Goal: Task Accomplishment & Management: Manage account settings

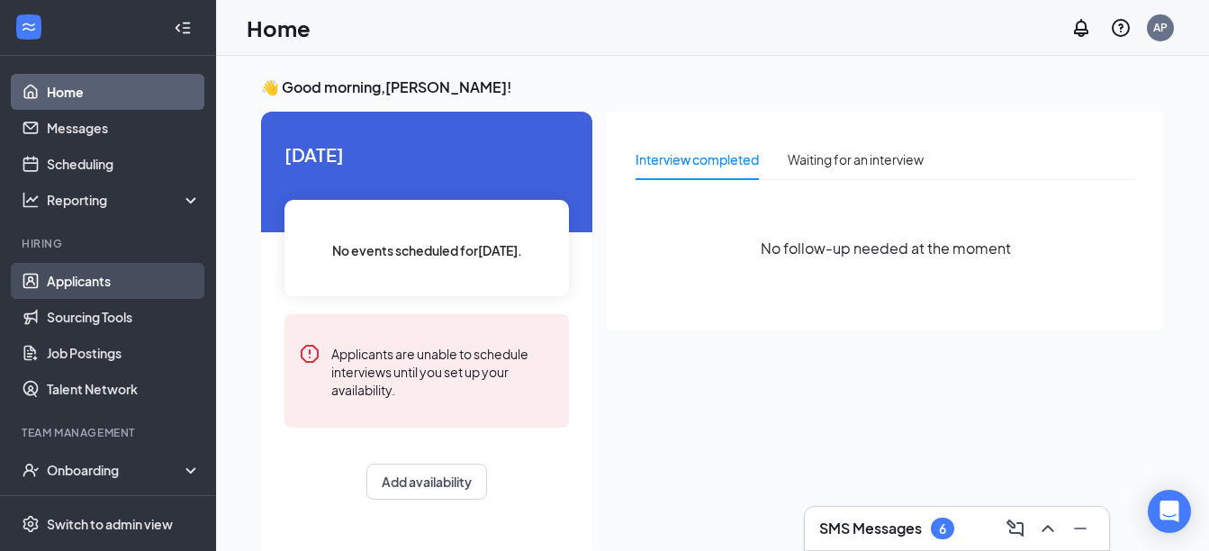
click at [60, 281] on link "Applicants" at bounding box center [124, 281] width 154 height 36
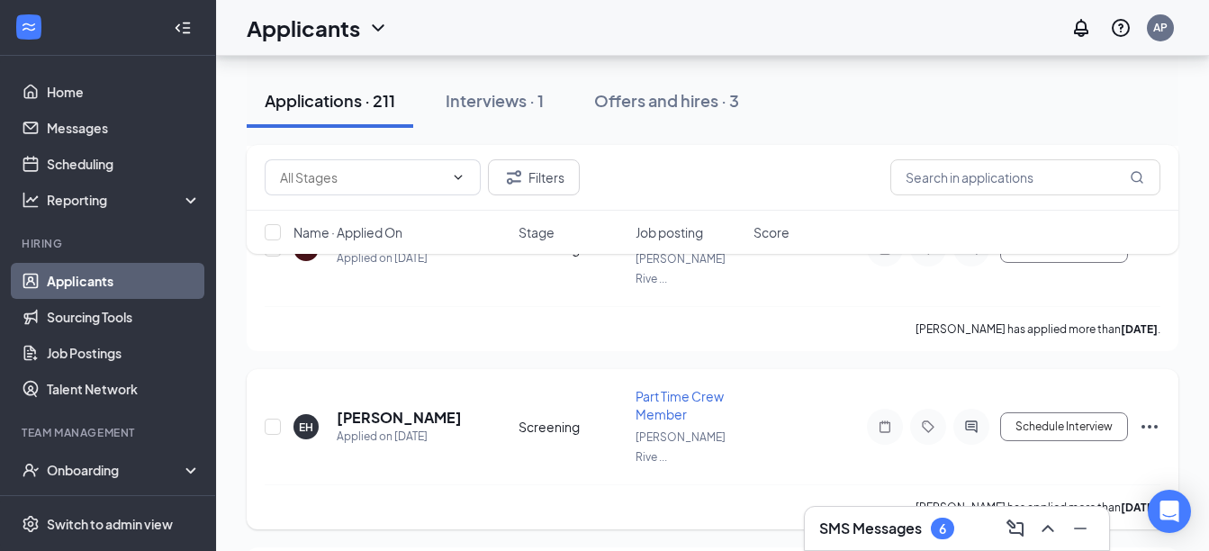
scroll to position [10798, 0]
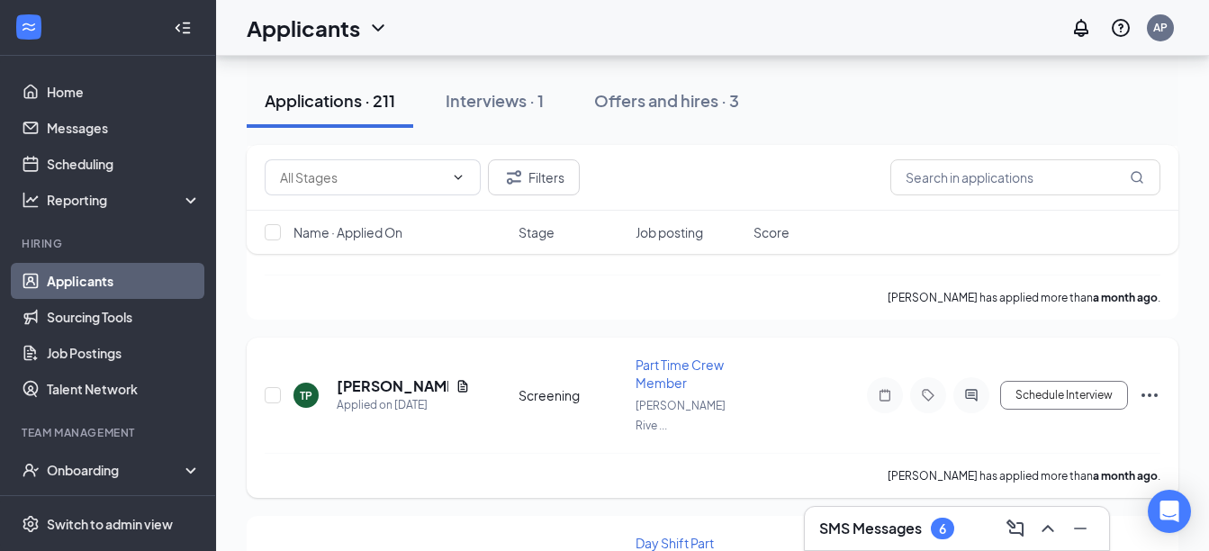
scroll to position [35419, 0]
click at [461, 379] on icon "Document" at bounding box center [462, 385] width 14 height 14
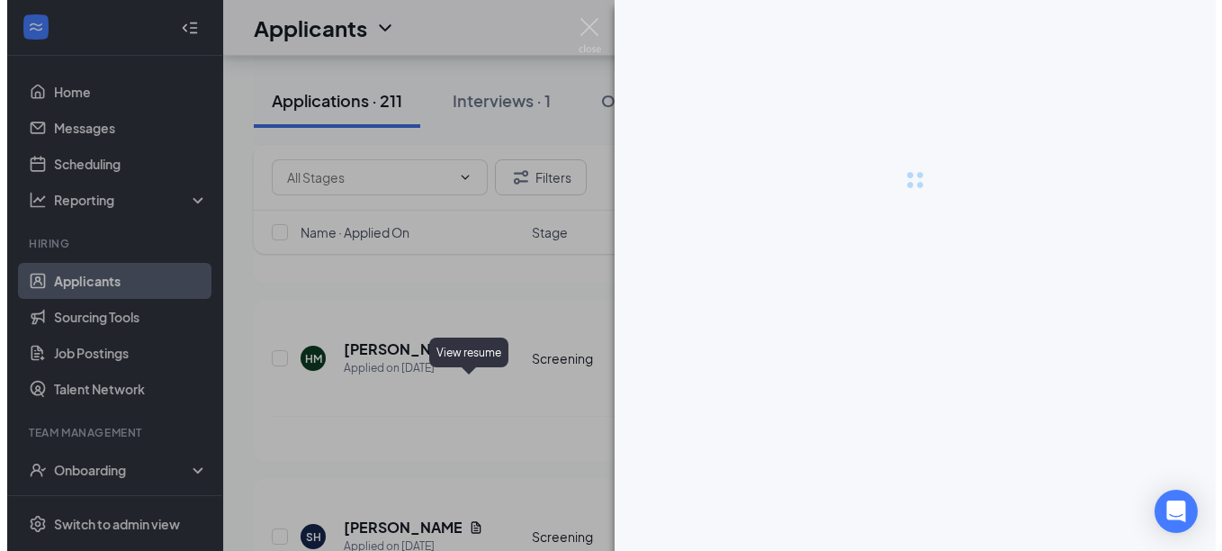
scroll to position [31180, 0]
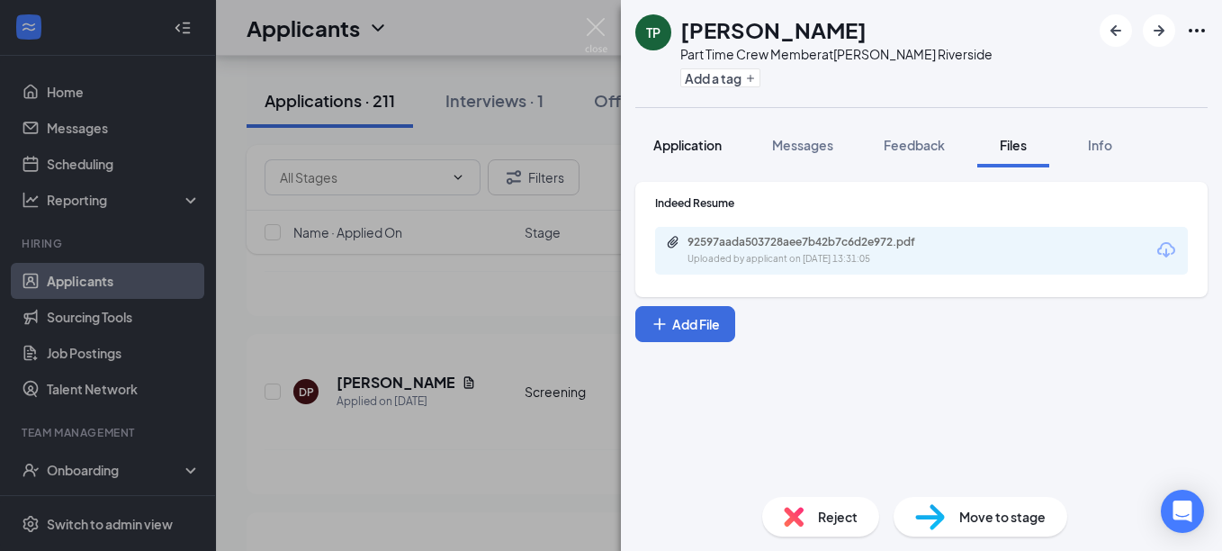
click at [681, 141] on span "Application" at bounding box center [688, 145] width 68 height 16
click at [691, 150] on span "Application" at bounding box center [688, 145] width 68 height 16
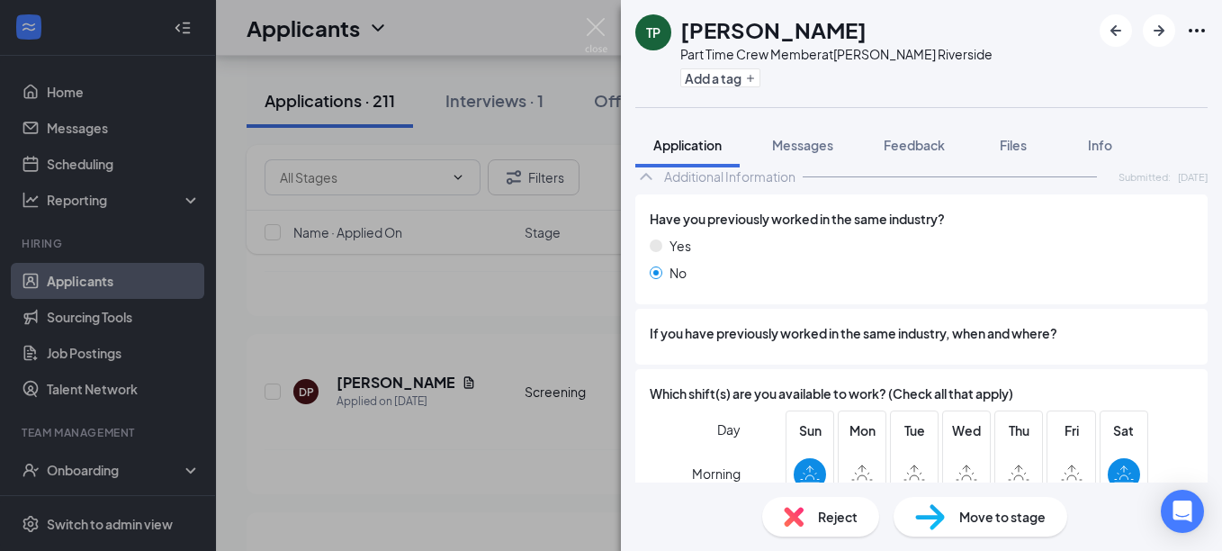
scroll to position [1048, 0]
click at [802, 528] on div "Reject" at bounding box center [820, 517] width 117 height 40
click at [787, 511] on div "Reject applicant TP [PERSON_NAME] Applied on [DATE] Reasons for rejection Rejec…" at bounding box center [611, 275] width 1222 height 551
click at [785, 528] on div "Reject" at bounding box center [820, 517] width 117 height 40
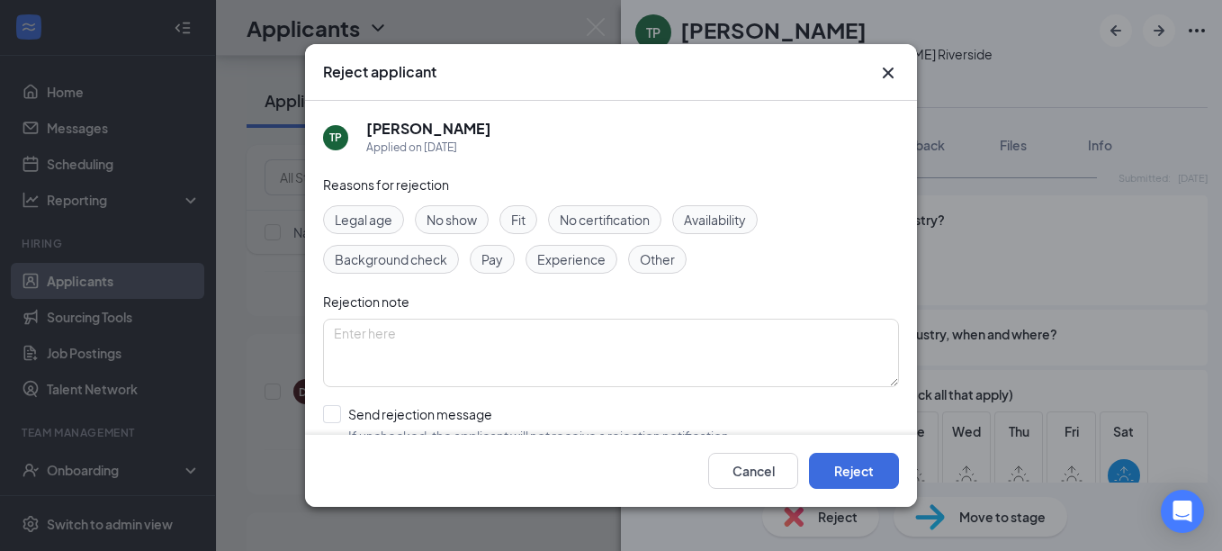
click at [589, 272] on div "Experience" at bounding box center [572, 259] width 92 height 29
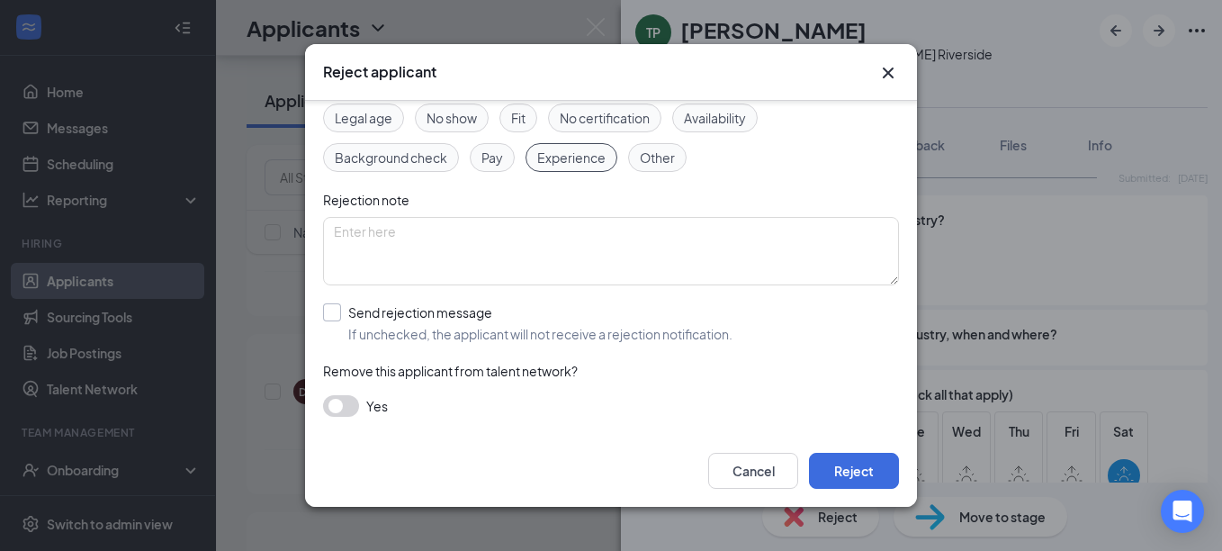
click at [338, 312] on input "Send rejection message If unchecked, the applicant will not receive a rejection…" at bounding box center [528, 323] width 410 height 40
checkbox input "true"
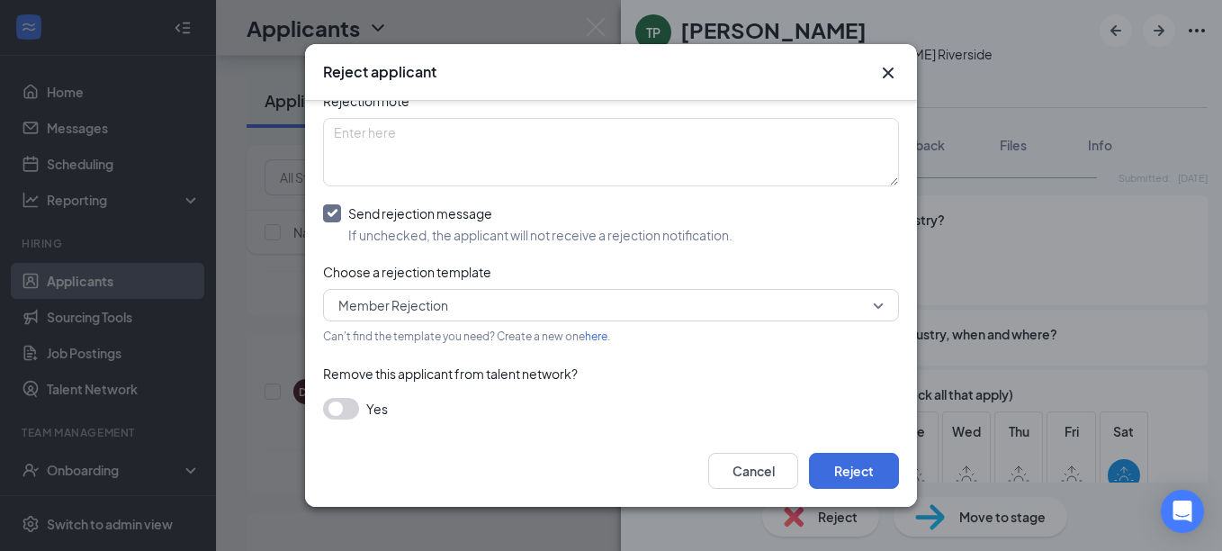
scroll to position [203, 0]
click at [346, 398] on button "button" at bounding box center [341, 406] width 36 height 22
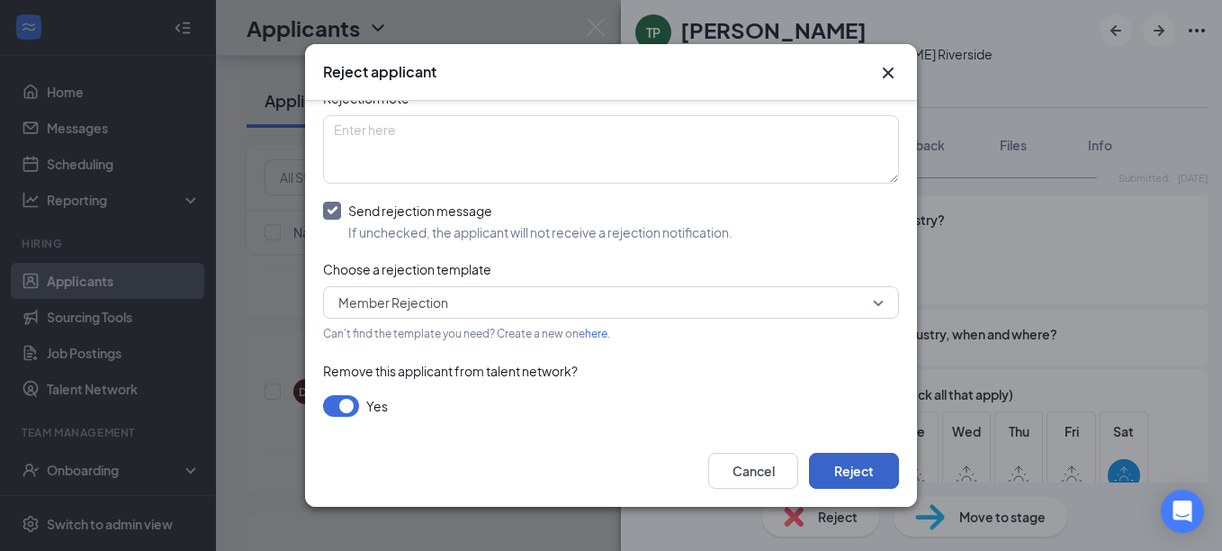
click at [859, 471] on button "Reject" at bounding box center [854, 471] width 90 height 36
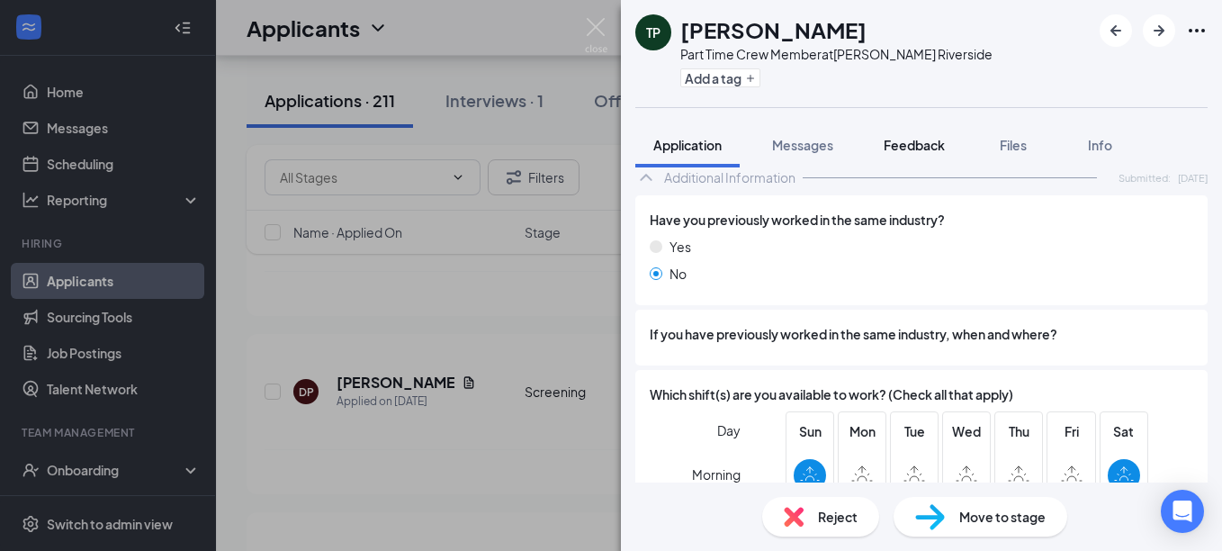
click at [897, 131] on button "Feedback" at bounding box center [914, 144] width 97 height 45
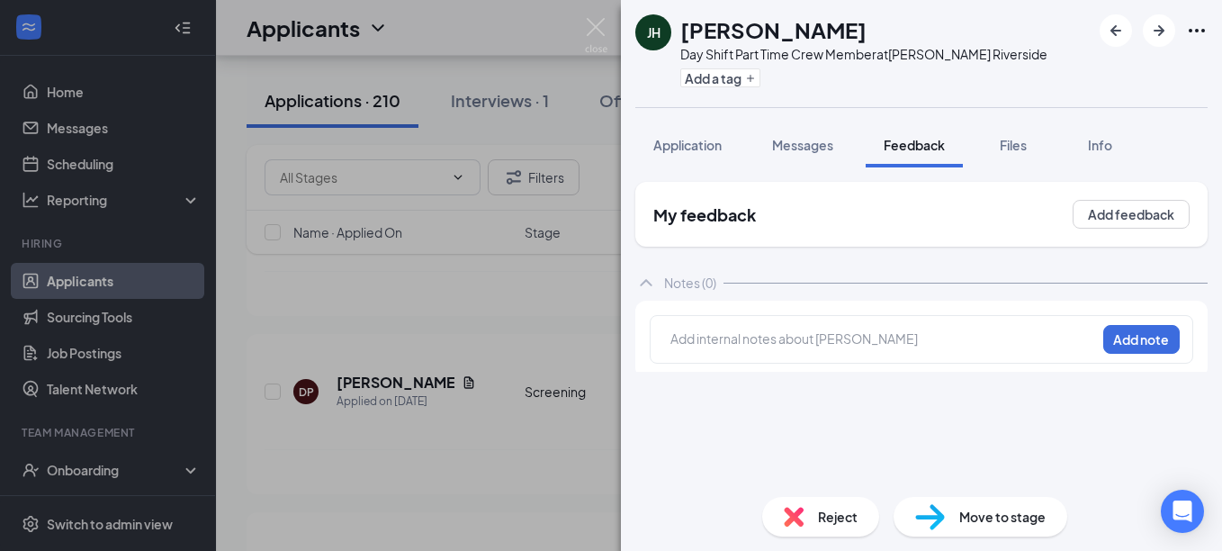
click at [1189, 41] on icon "Cross" at bounding box center [1192, 34] width 22 height 22
click at [653, 139] on button "Application" at bounding box center [688, 144] width 104 height 45
click at [698, 153] on div "Application" at bounding box center [688, 145] width 68 height 18
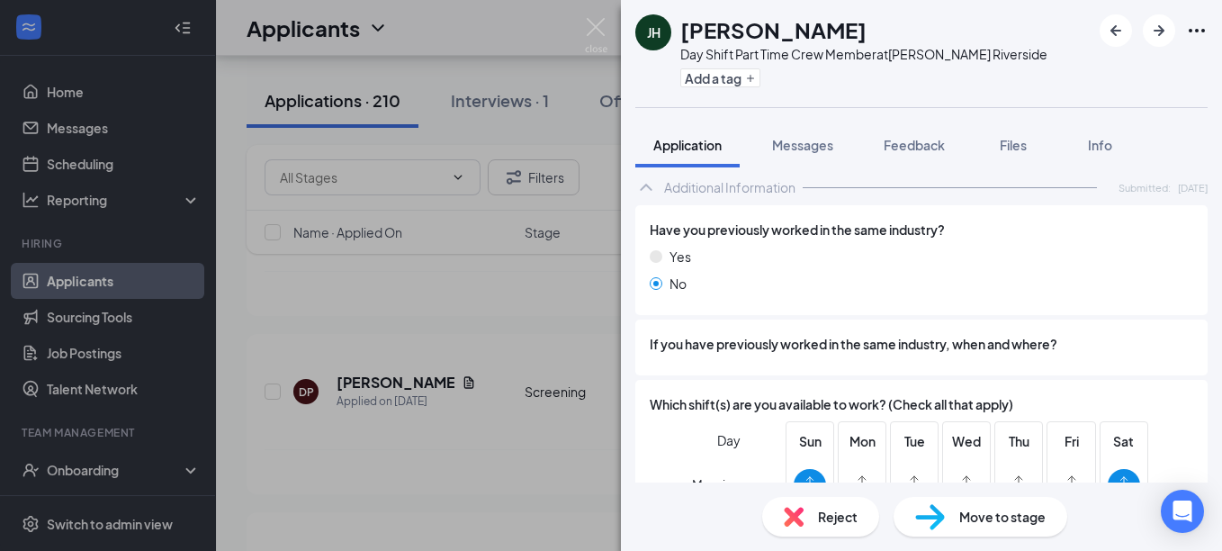
scroll to position [1136, 0]
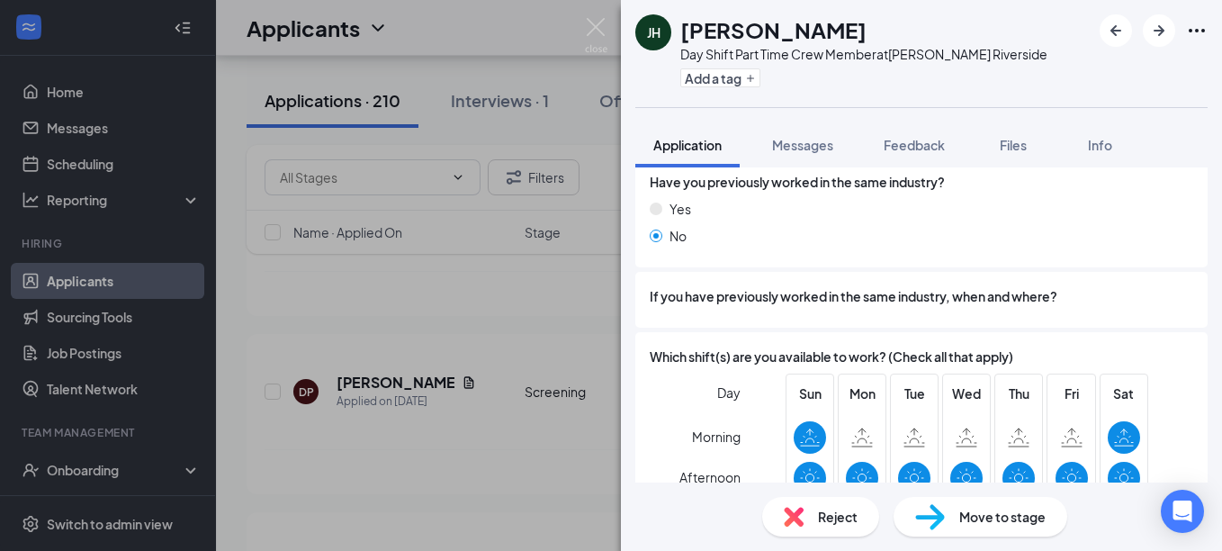
click at [780, 505] on div "Reject" at bounding box center [820, 517] width 117 height 40
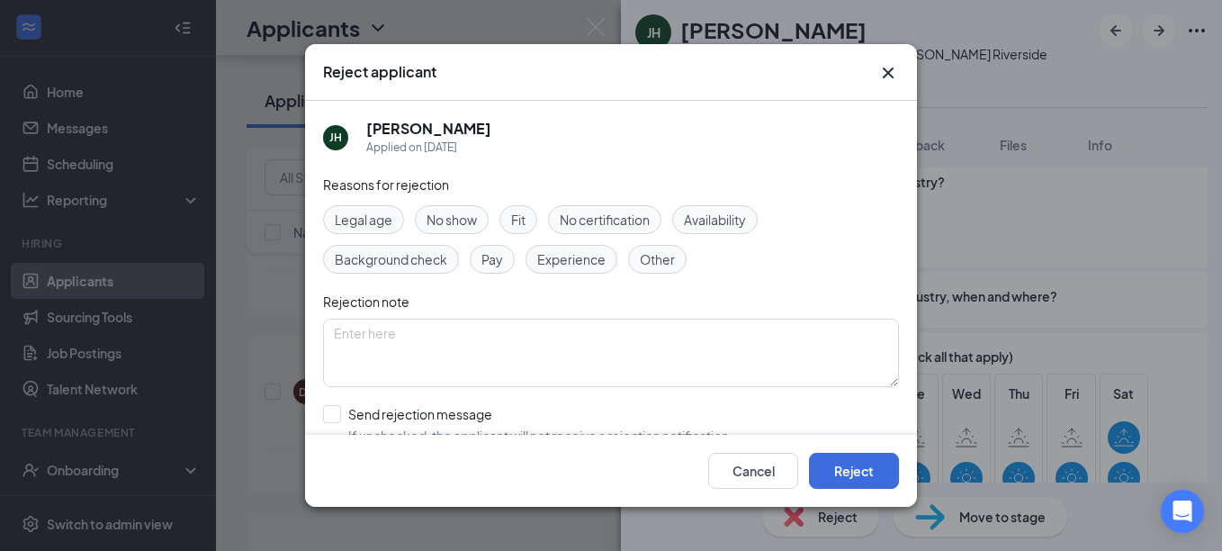
click at [575, 268] on span "Experience" at bounding box center [571, 259] width 68 height 20
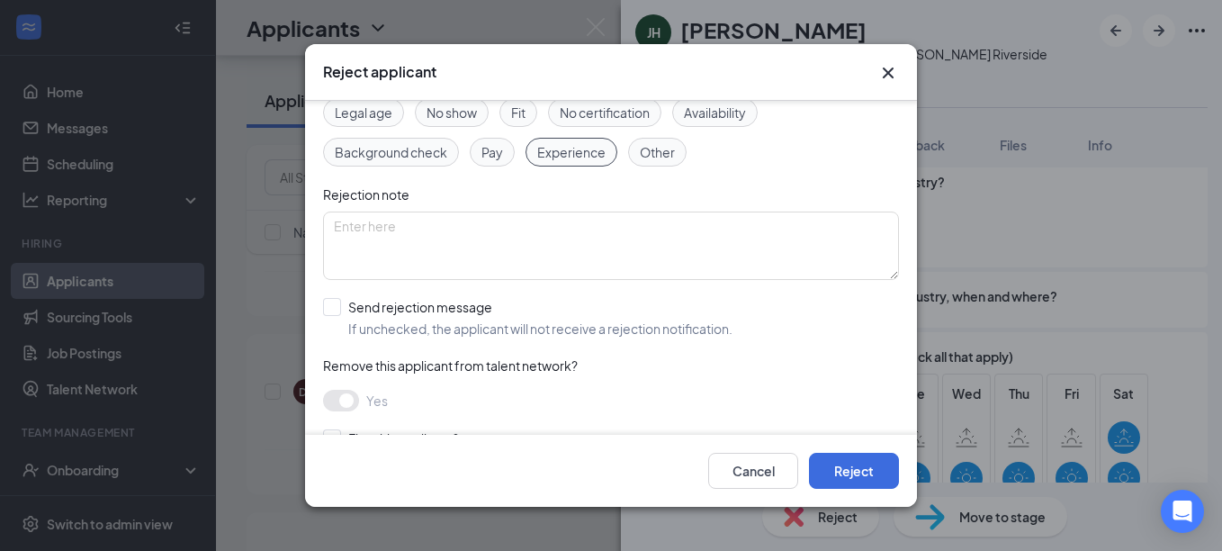
scroll to position [182, 0]
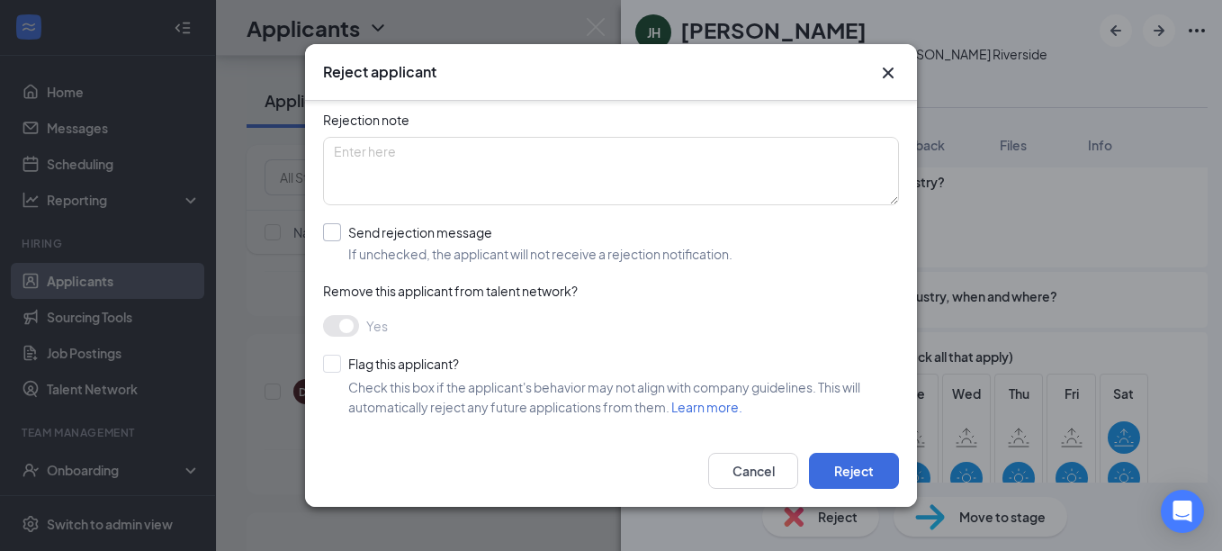
click at [335, 231] on input "Send rejection message If unchecked, the applicant will not receive a rejection…" at bounding box center [528, 243] width 410 height 40
checkbox input "true"
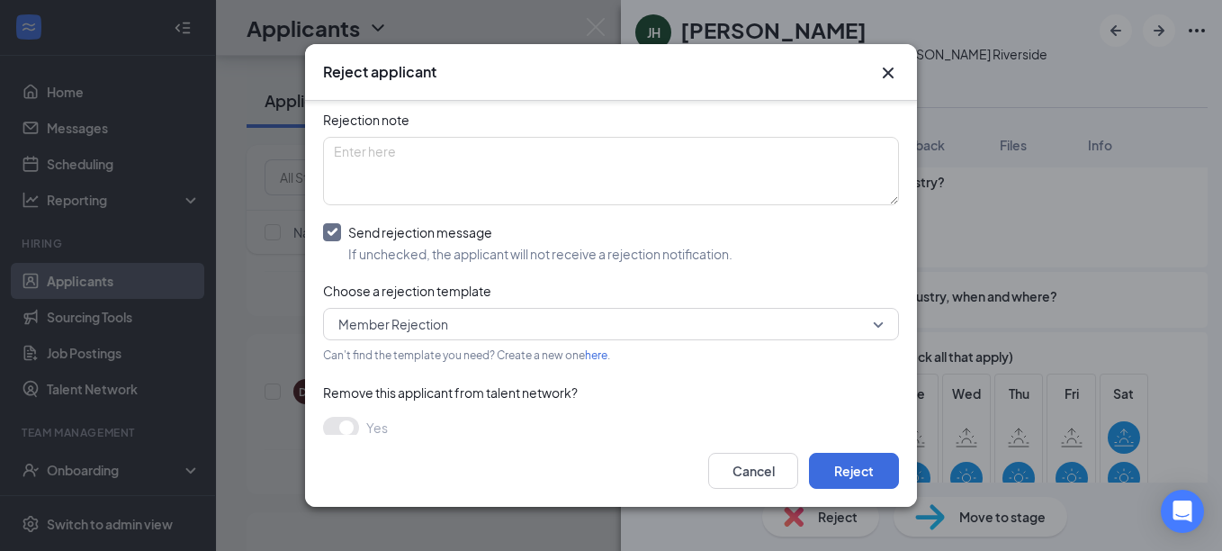
scroll to position [284, 0]
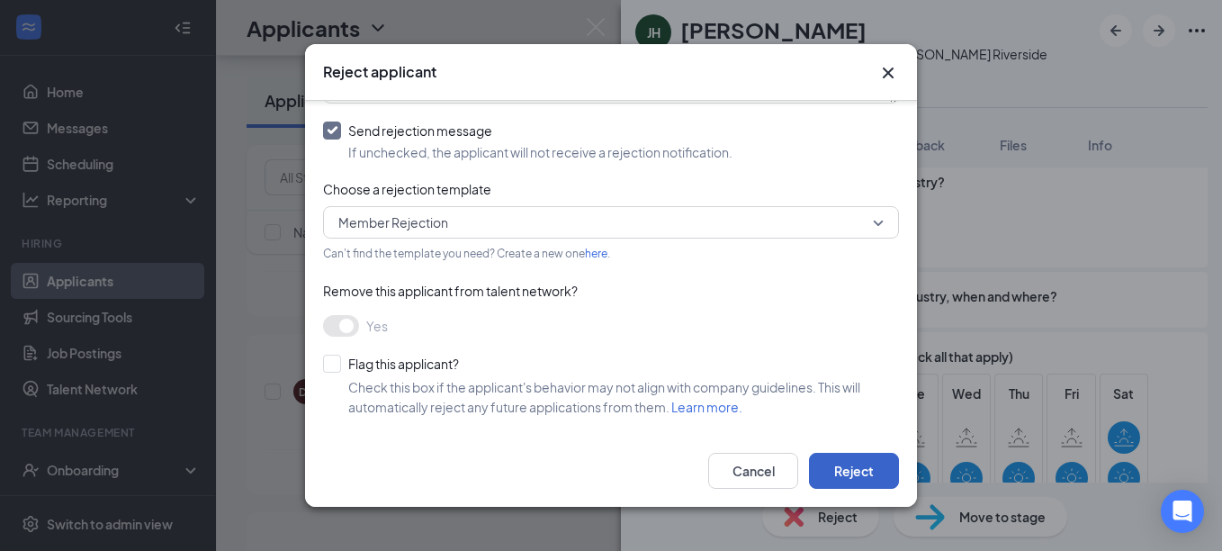
click at [843, 465] on button "Reject" at bounding box center [854, 471] width 90 height 36
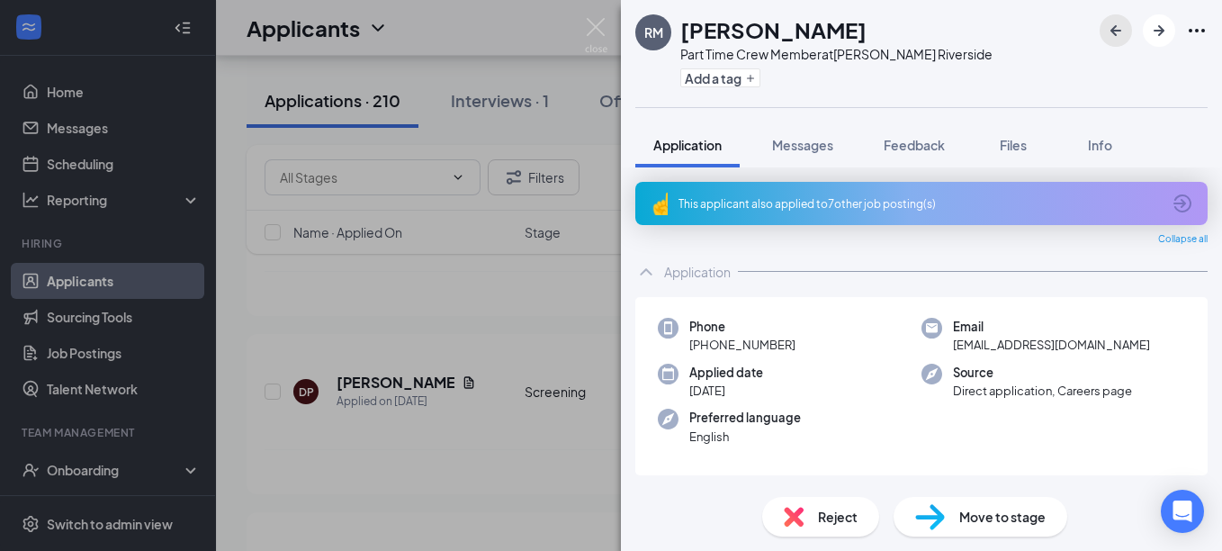
click at [1117, 32] on icon "ArrowLeftNew" at bounding box center [1116, 30] width 11 height 11
click at [1123, 34] on icon "ArrowLeftNew" at bounding box center [1116, 31] width 22 height 22
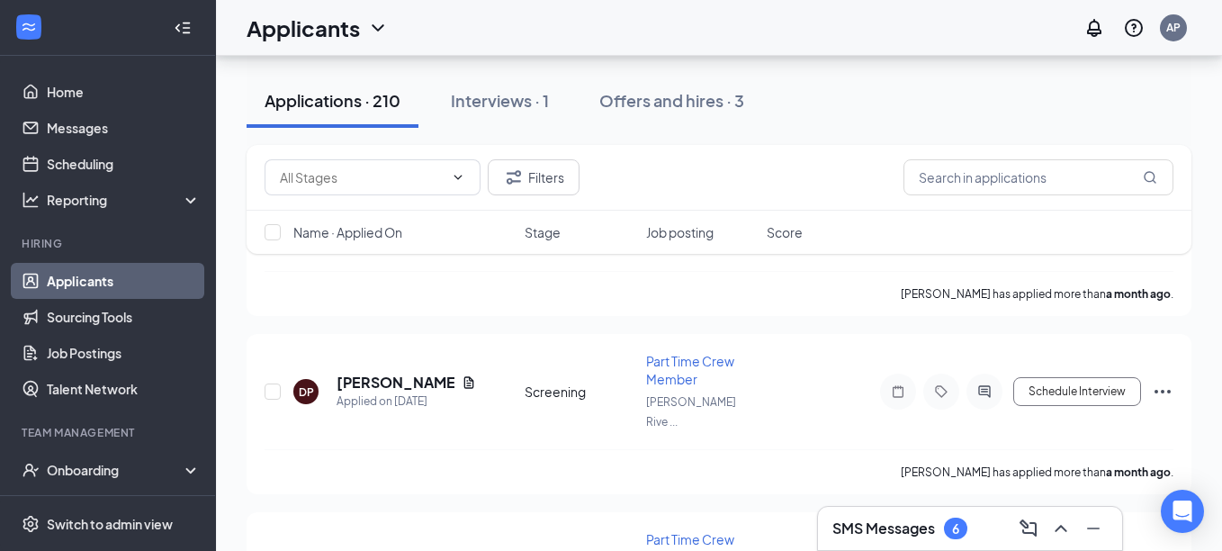
click at [464, 350] on div "[PERSON_NAME] Jervondra [PERSON_NAME] Day Shift Part Time Crew Member at [GEOGR…" at bounding box center [611, 275] width 1222 height 551
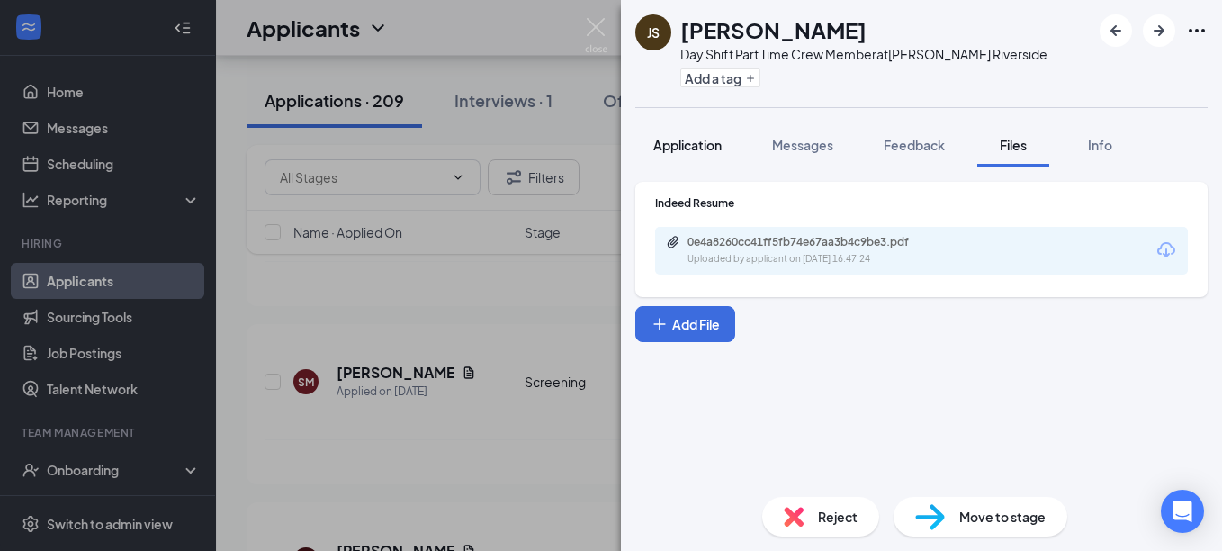
click at [699, 164] on button "Application" at bounding box center [688, 144] width 104 height 45
click at [671, 135] on button "Application" at bounding box center [688, 144] width 104 height 45
click at [681, 158] on button "Application" at bounding box center [688, 144] width 104 height 45
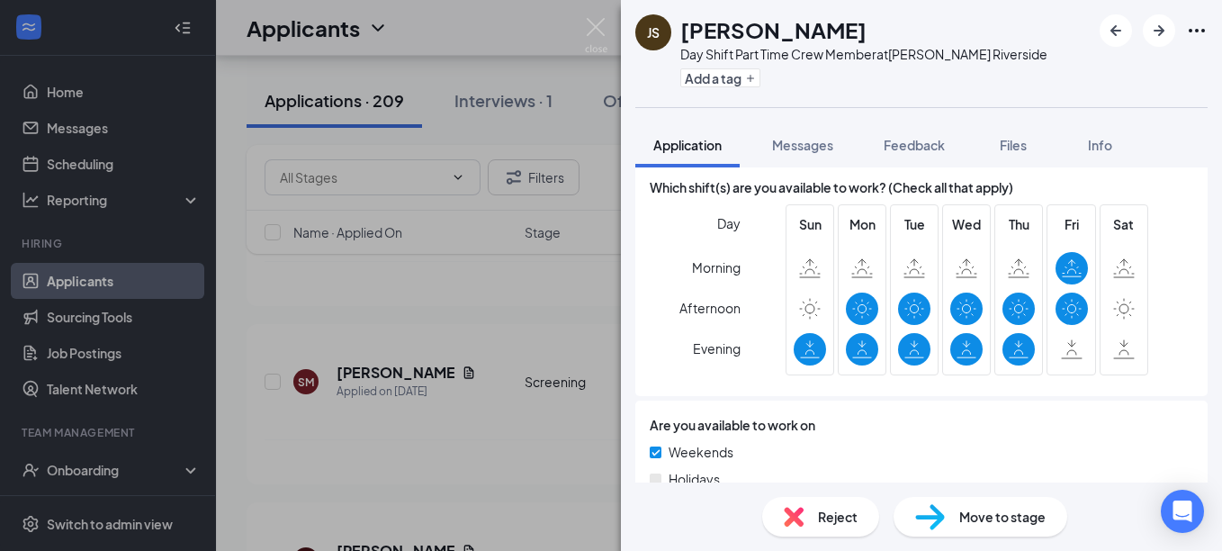
scroll to position [1306, 0]
click at [792, 526] on img at bounding box center [794, 517] width 20 height 20
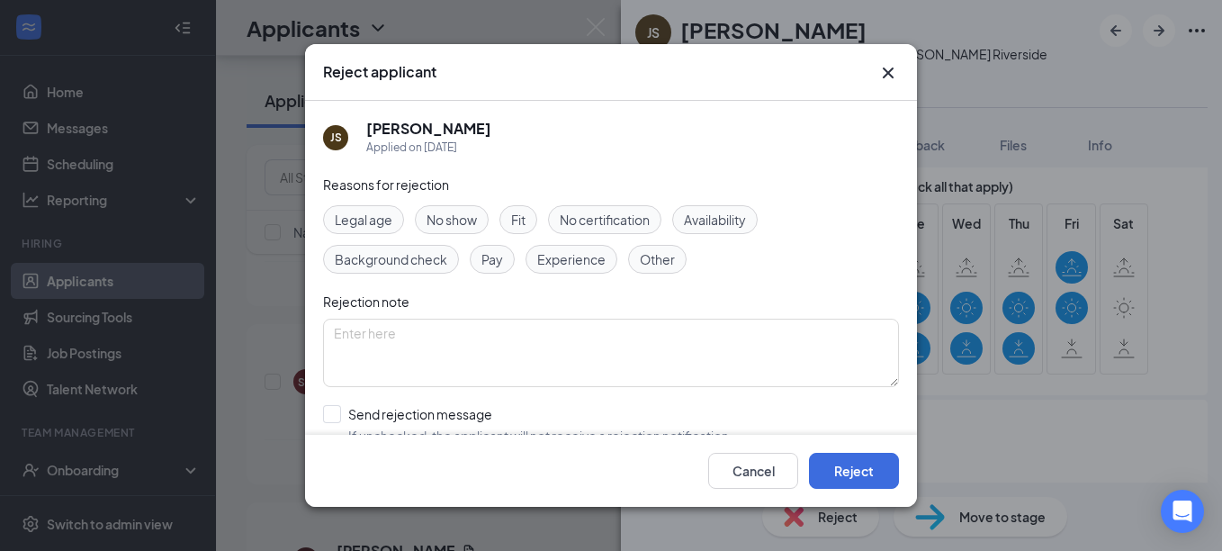
click at [690, 211] on span "Availability" at bounding box center [715, 220] width 62 height 20
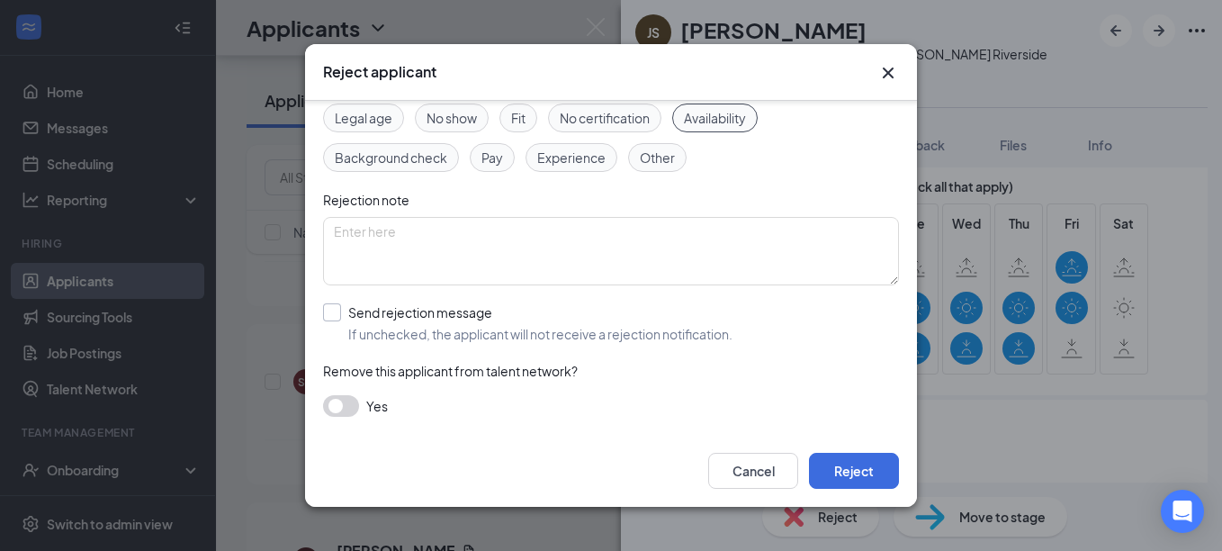
click at [334, 304] on input "Send rejection message If unchecked, the applicant will not receive a rejection…" at bounding box center [528, 323] width 410 height 40
checkbox input "true"
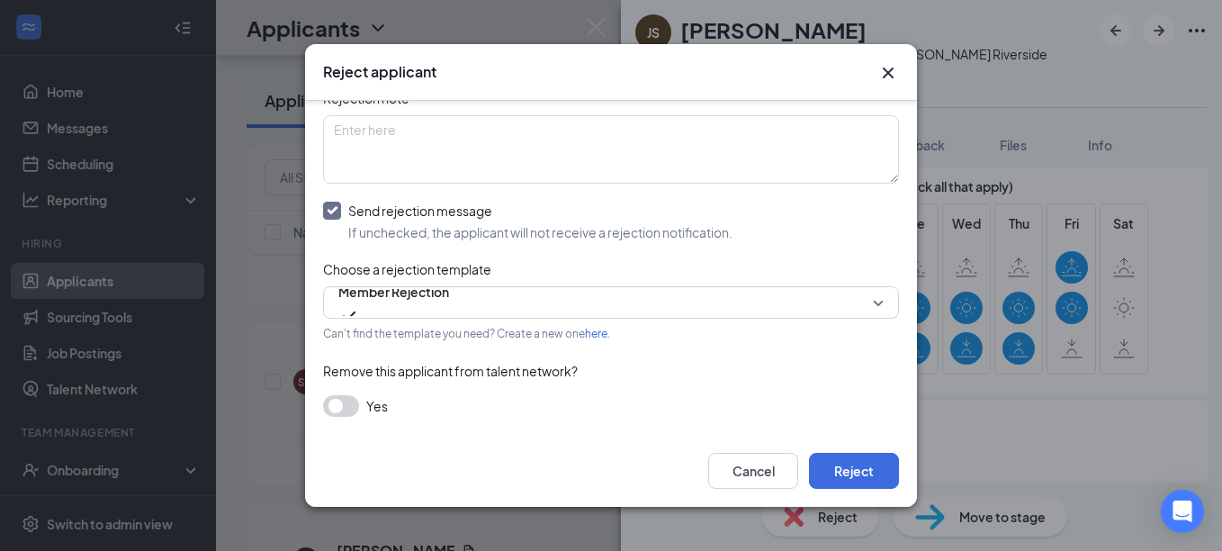
click at [344, 409] on button "button" at bounding box center [341, 406] width 36 height 22
click at [838, 458] on button "Reject" at bounding box center [854, 471] width 90 height 36
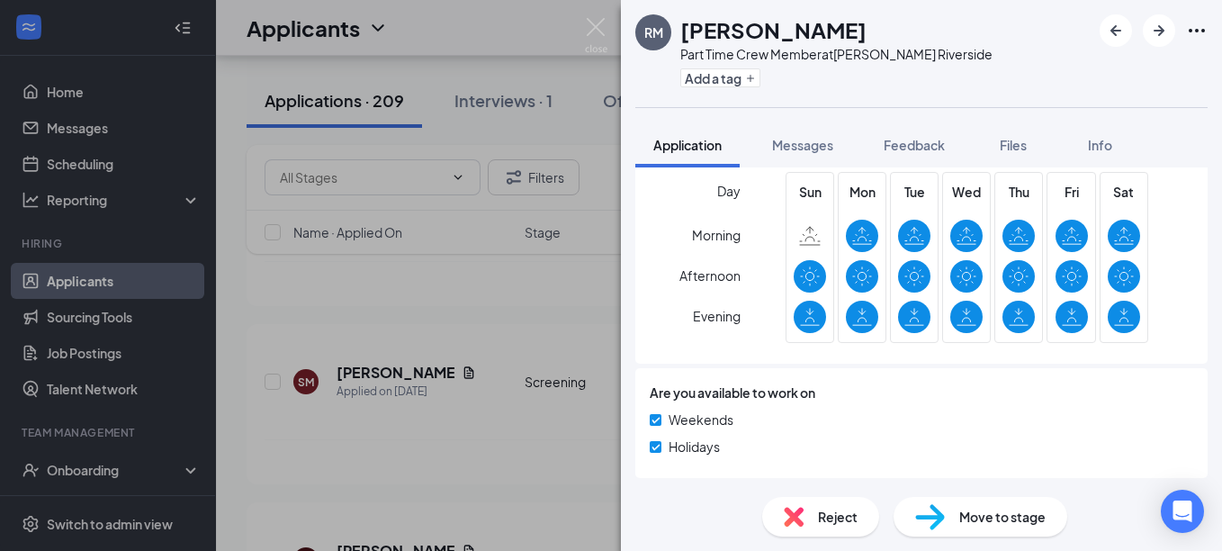
scroll to position [1042, 0]
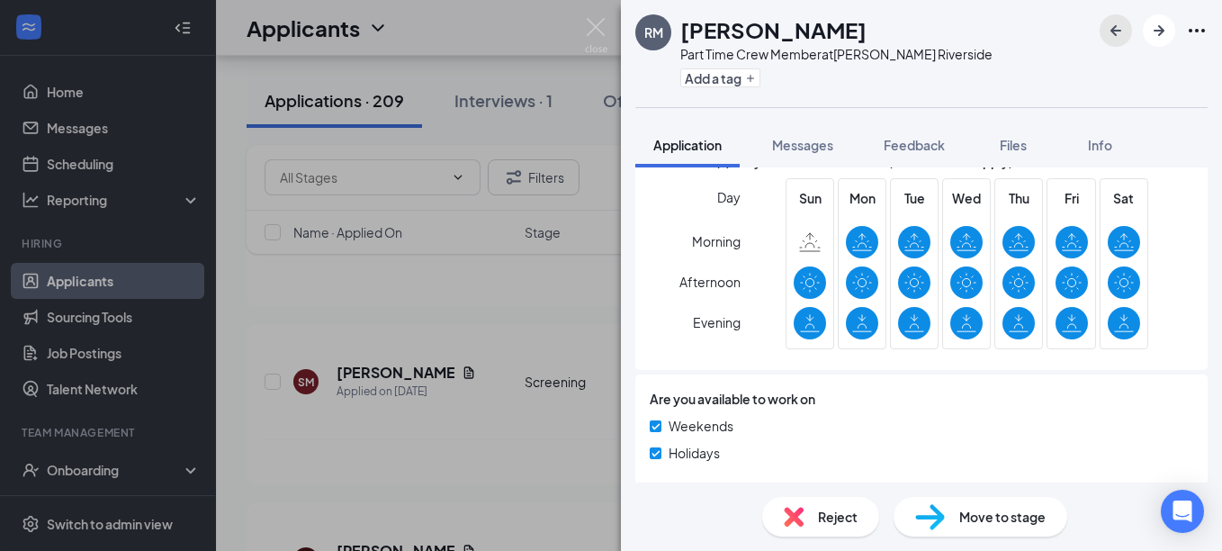
click at [1121, 29] on icon "ArrowLeftNew" at bounding box center [1116, 31] width 22 height 22
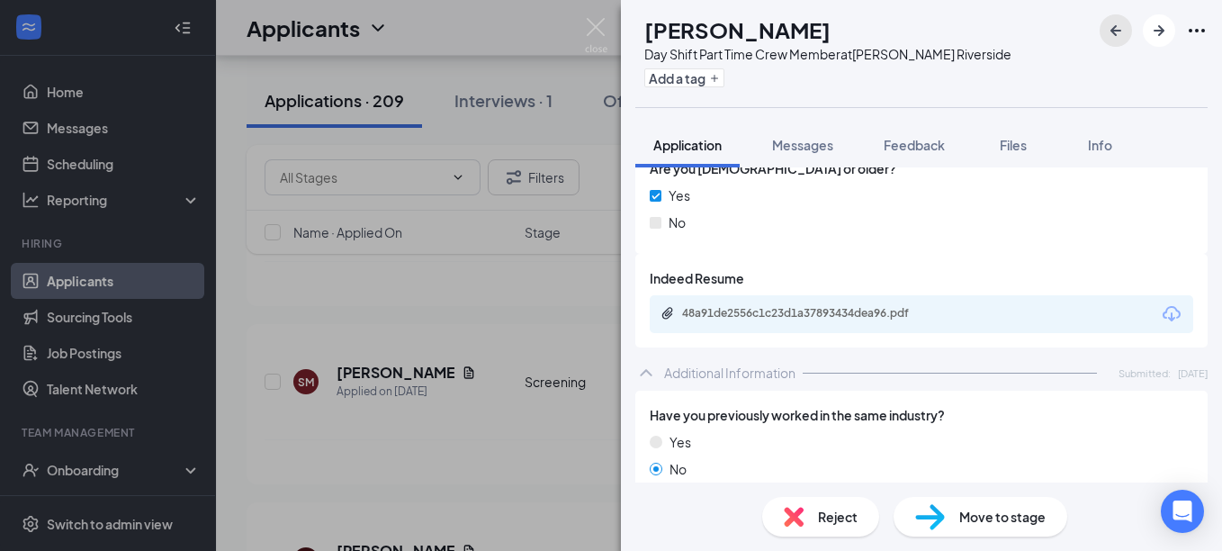
scroll to position [948, 0]
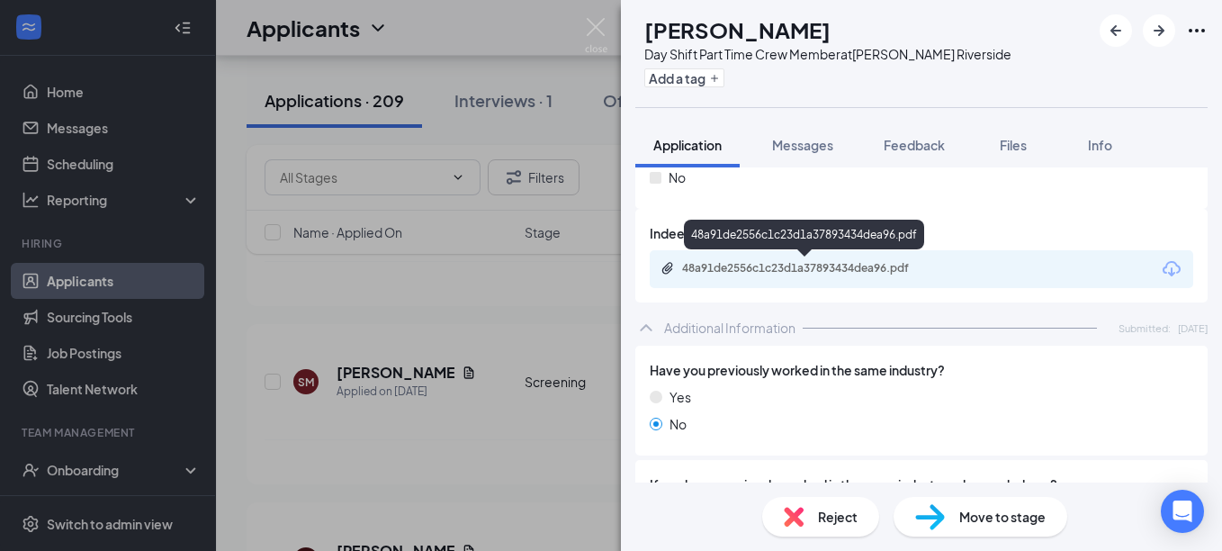
click at [789, 273] on div "48a91de2556c1c23d1a37893434dea96.pdf" at bounding box center [808, 268] width 252 height 14
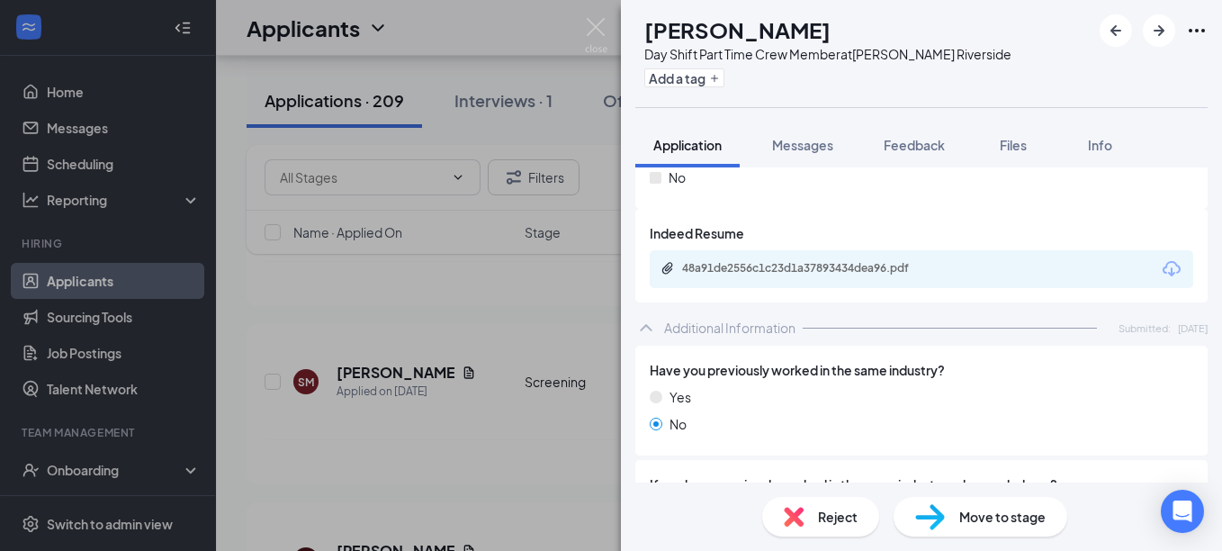
click at [784, 519] on img at bounding box center [794, 517] width 20 height 20
click at [789, 521] on div "Reject applicant [GEOGRAPHIC_DATA] [PERSON_NAME] Applied on [DATE] Reasons for …" at bounding box center [611, 275] width 1222 height 551
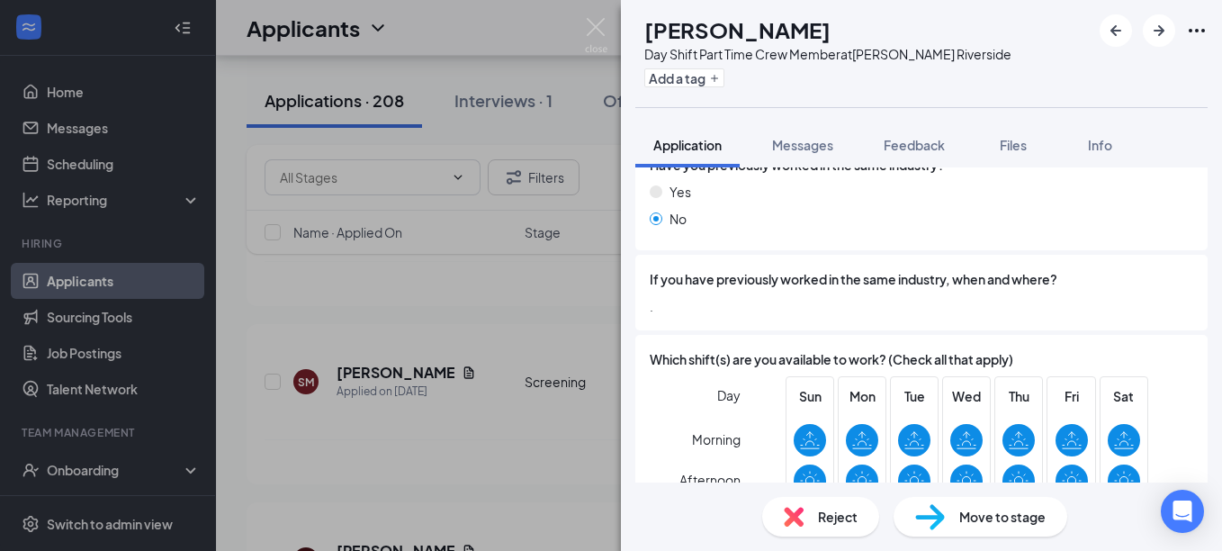
click at [798, 526] on img at bounding box center [794, 517] width 20 height 20
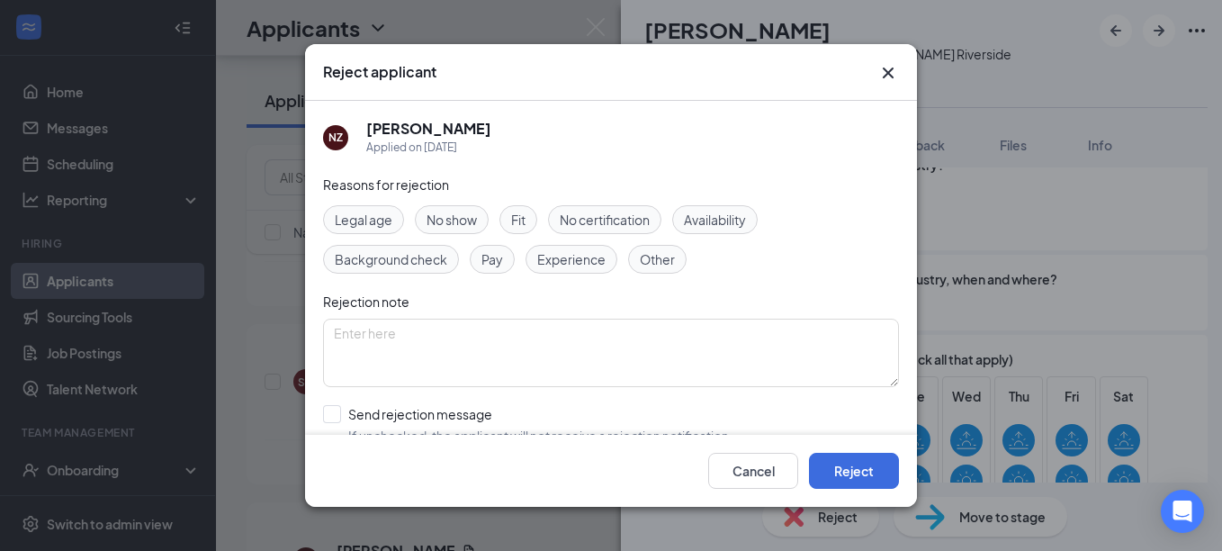
click at [564, 257] on span "Experience" at bounding box center [571, 259] width 68 height 20
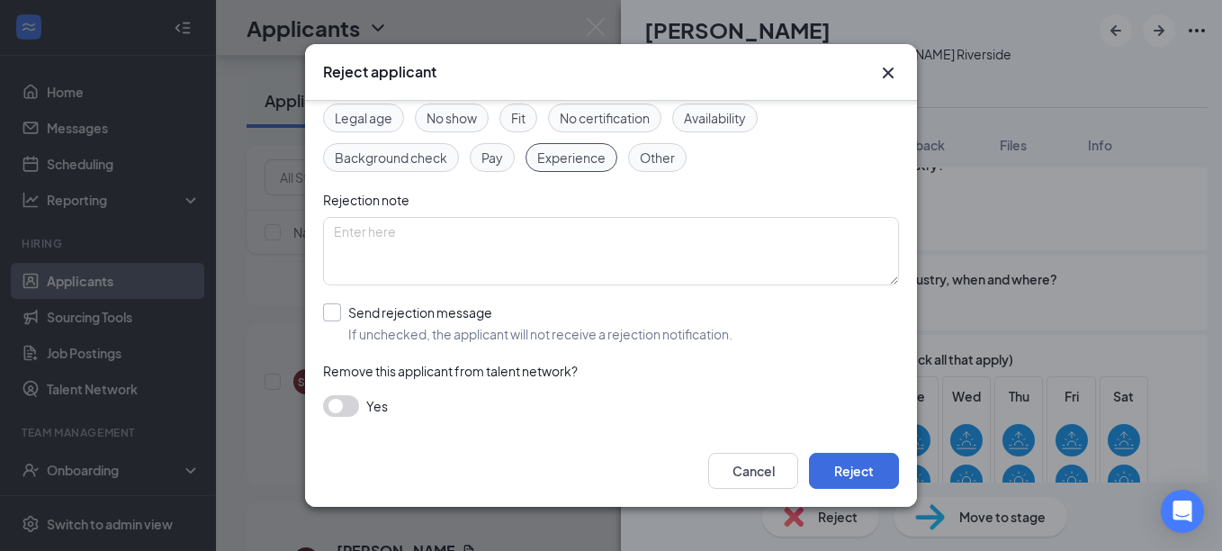
click at [334, 319] on input "Send rejection message If unchecked, the applicant will not receive a rejection…" at bounding box center [528, 323] width 410 height 40
checkbox input "true"
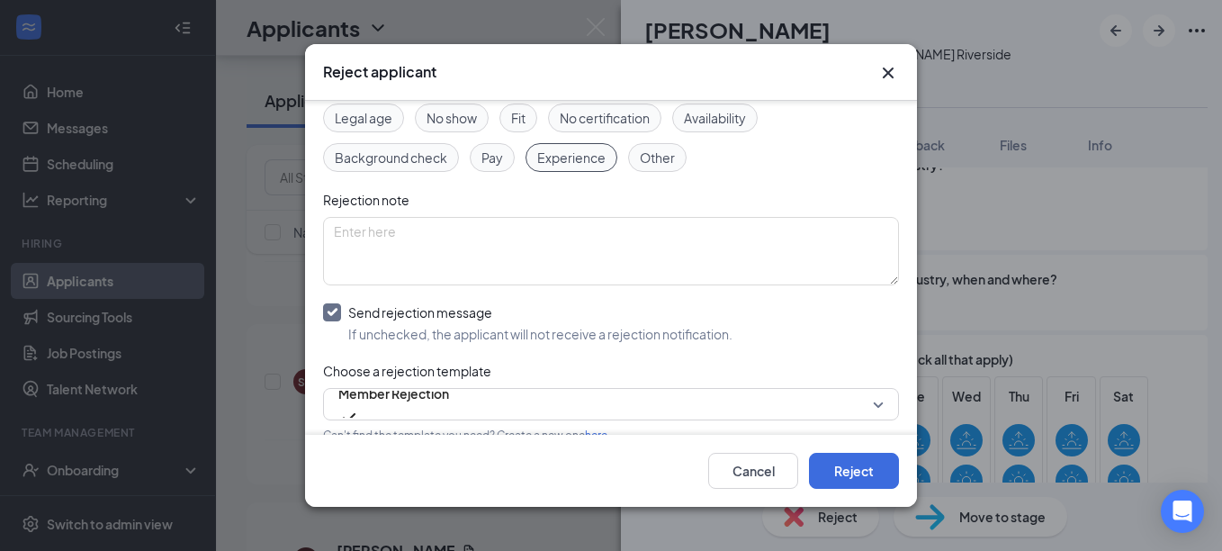
scroll to position [203, 0]
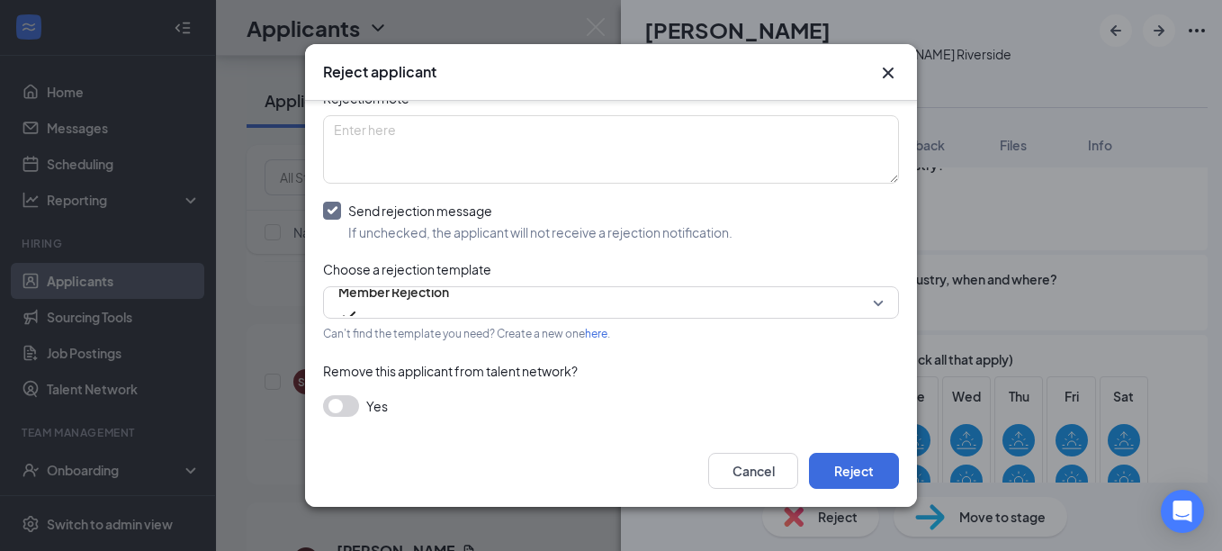
click at [336, 401] on button "button" at bounding box center [341, 406] width 36 height 22
click at [842, 468] on button "Reject" at bounding box center [854, 471] width 90 height 36
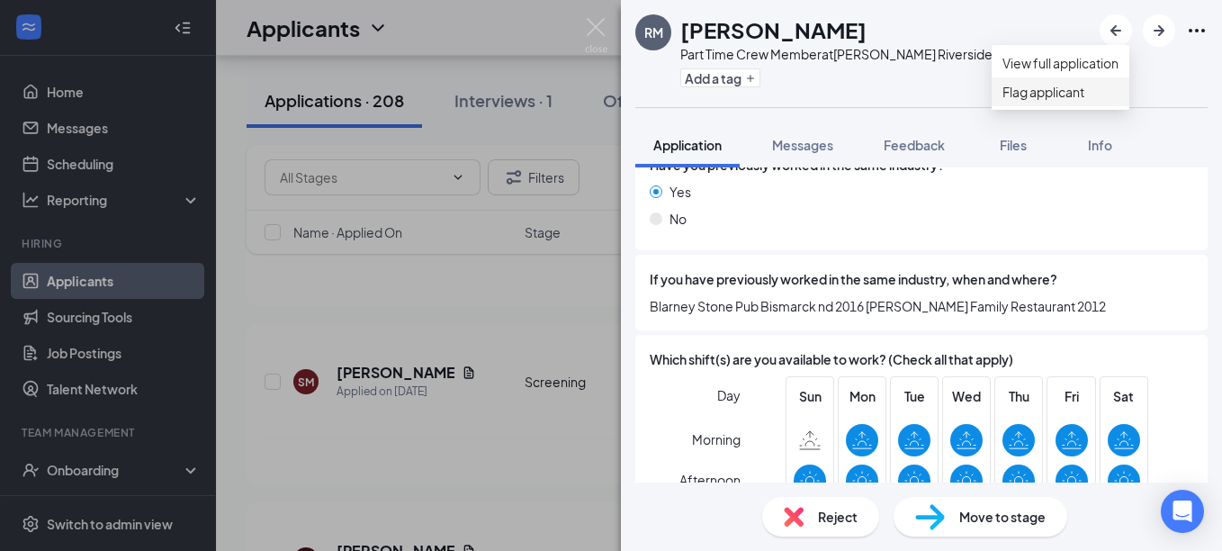
scroll to position [851, 0]
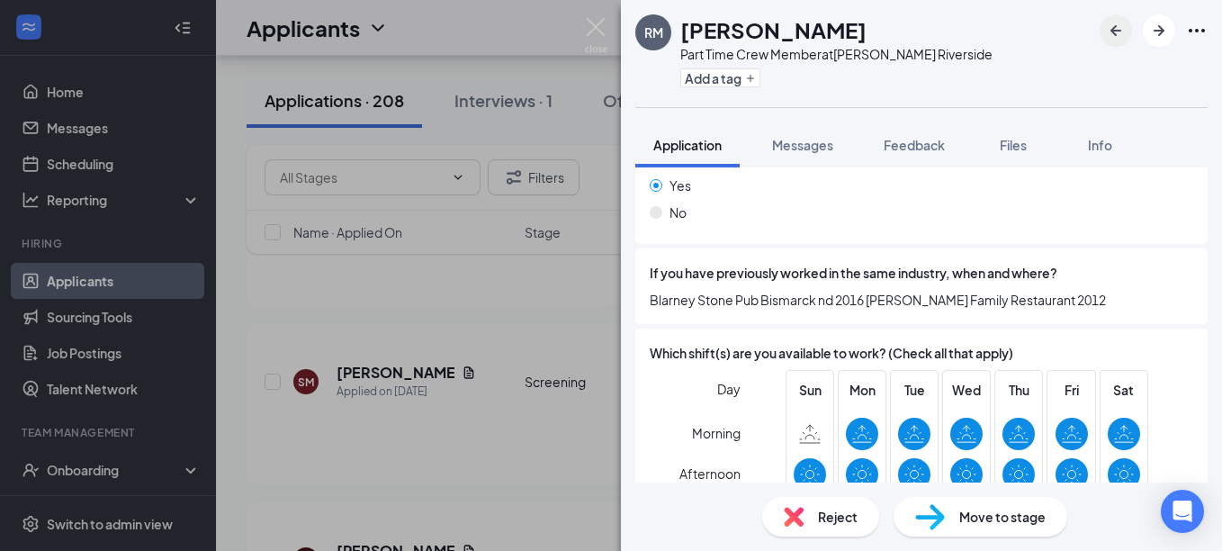
drag, startPoint x: 1073, startPoint y: 25, endPoint x: 1115, endPoint y: 27, distance: 42.3
click at [1115, 27] on div "RM [PERSON_NAME] Part Time Crew Member at [GEOGRAPHIC_DATA] Riverside Add a tag" at bounding box center [921, 53] width 601 height 107
click at [1113, 23] on icon "ArrowLeftNew" at bounding box center [1116, 31] width 22 height 22
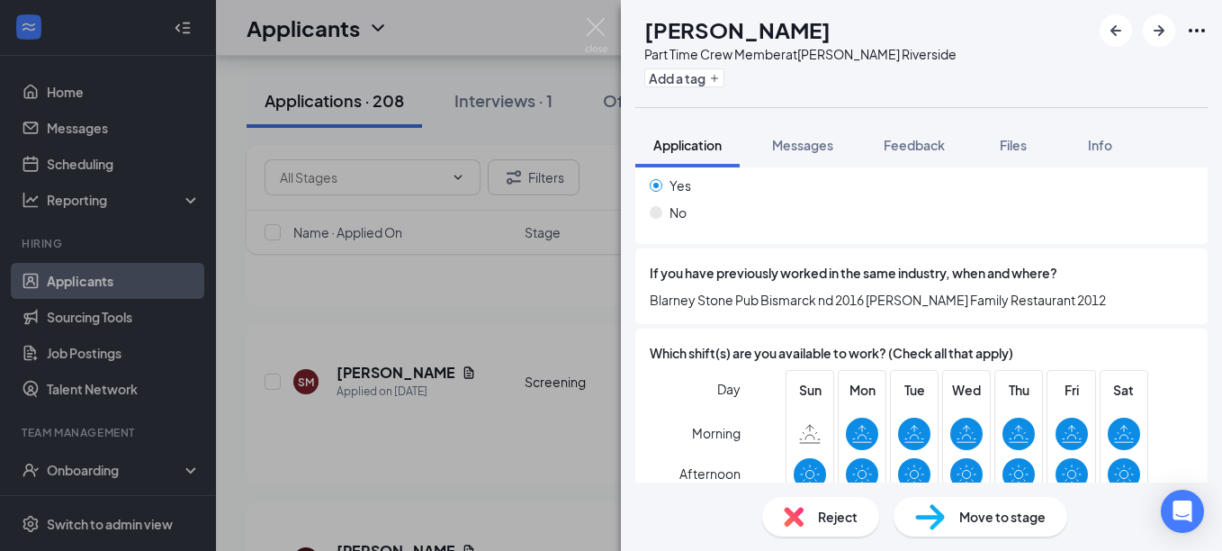
click at [793, 515] on img at bounding box center [794, 517] width 20 height 20
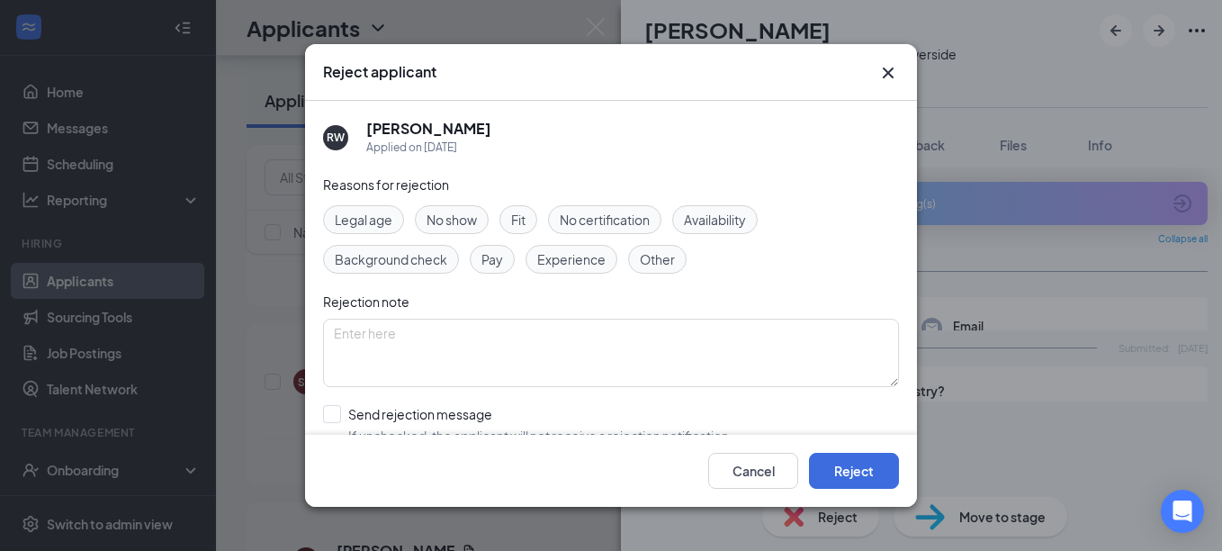
click at [885, 70] on icon "Cross" at bounding box center [888, 73] width 11 height 11
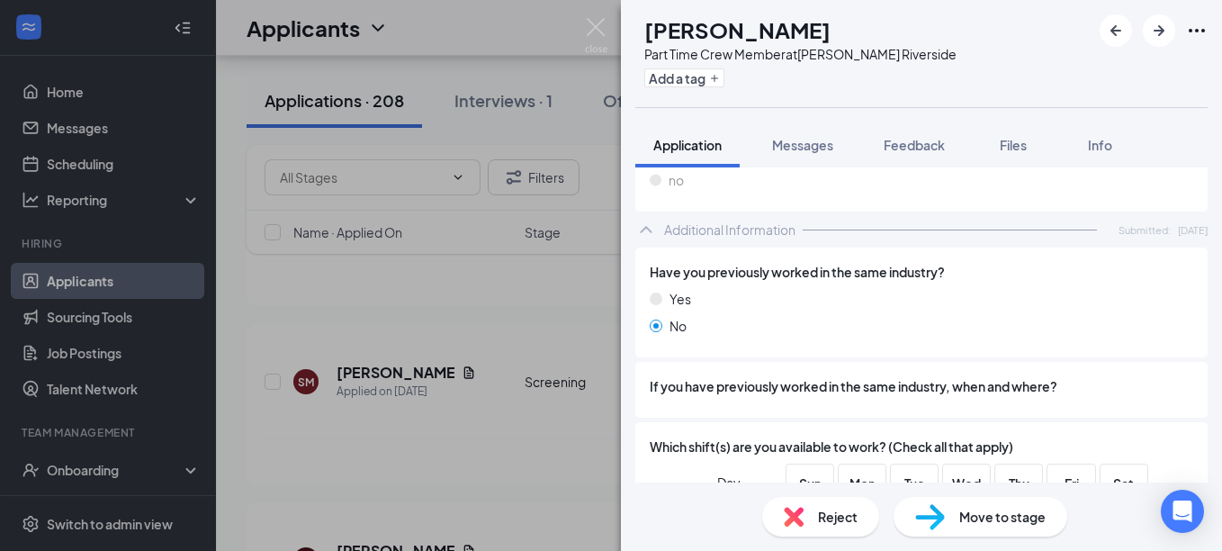
scroll to position [636, 0]
click at [809, 500] on div "Reject" at bounding box center [820, 517] width 117 height 40
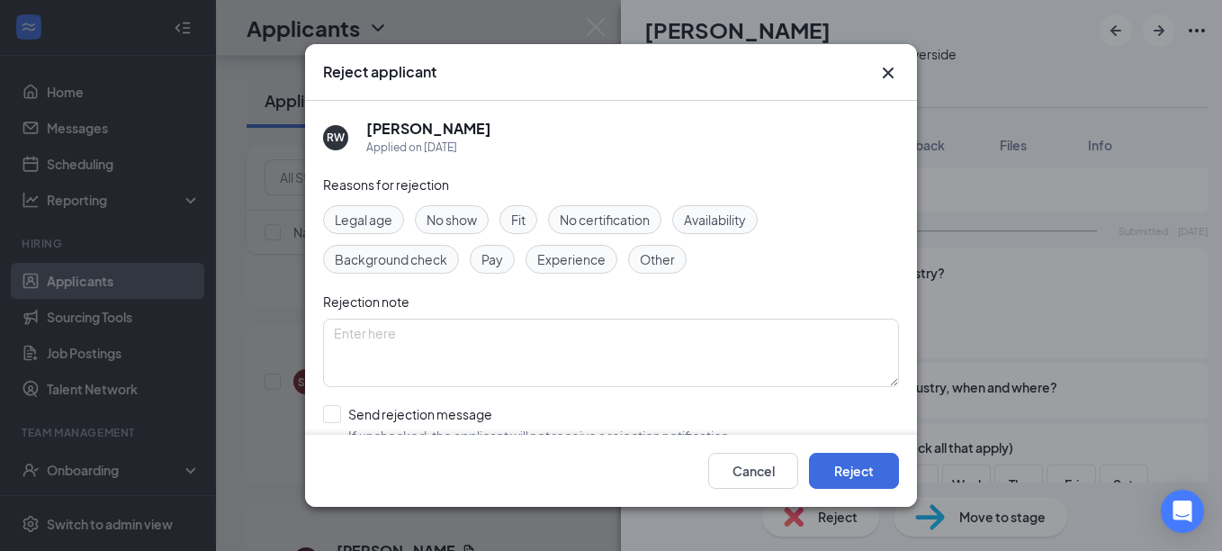
click at [570, 262] on span "Experience" at bounding box center [571, 259] width 68 height 20
click at [526, 365] on textarea at bounding box center [611, 353] width 576 height 68
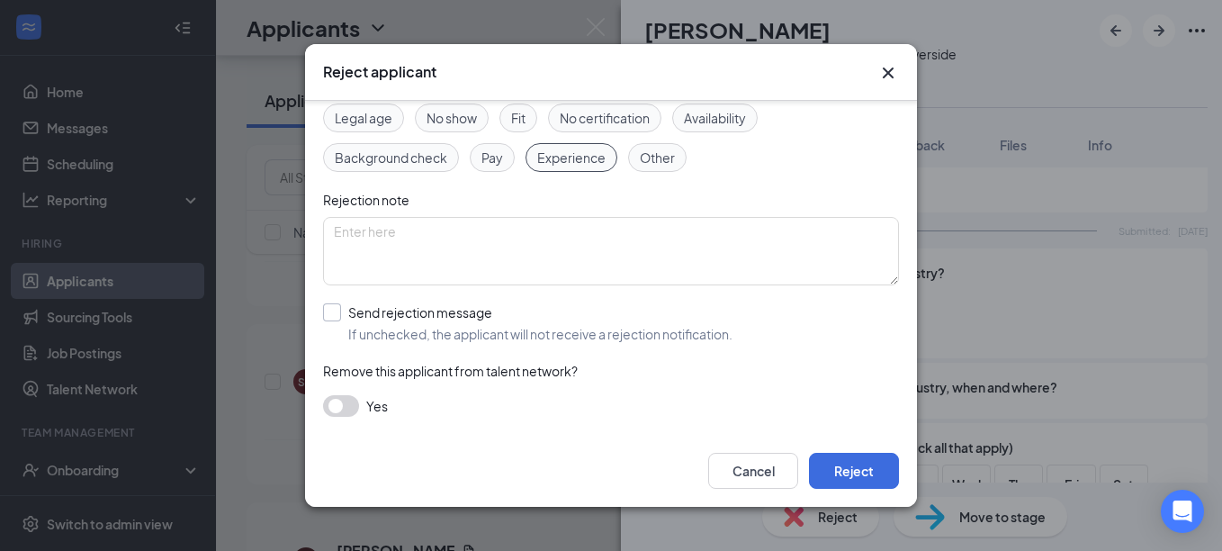
click at [345, 318] on input "Send rejection message If unchecked, the applicant will not receive a rejection…" at bounding box center [528, 323] width 410 height 40
click at [337, 317] on input "Send rejection message If unchecked, the applicant will not receive a rejection…" at bounding box center [528, 323] width 410 height 40
checkbox input "true"
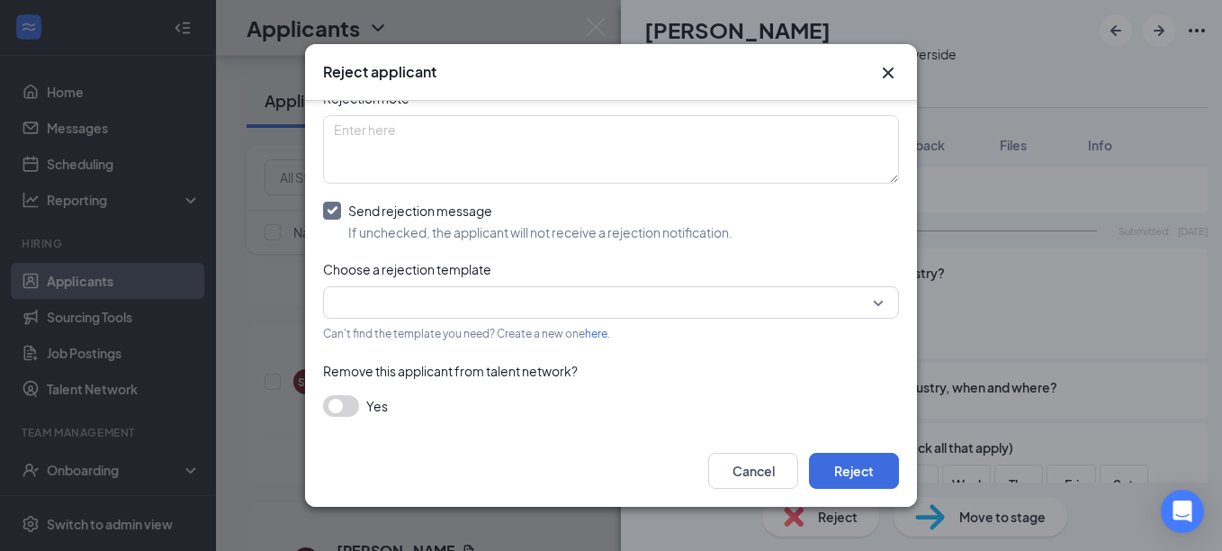
click at [337, 416] on button "button" at bounding box center [341, 406] width 36 height 22
click at [848, 459] on button "Reject" at bounding box center [854, 471] width 90 height 36
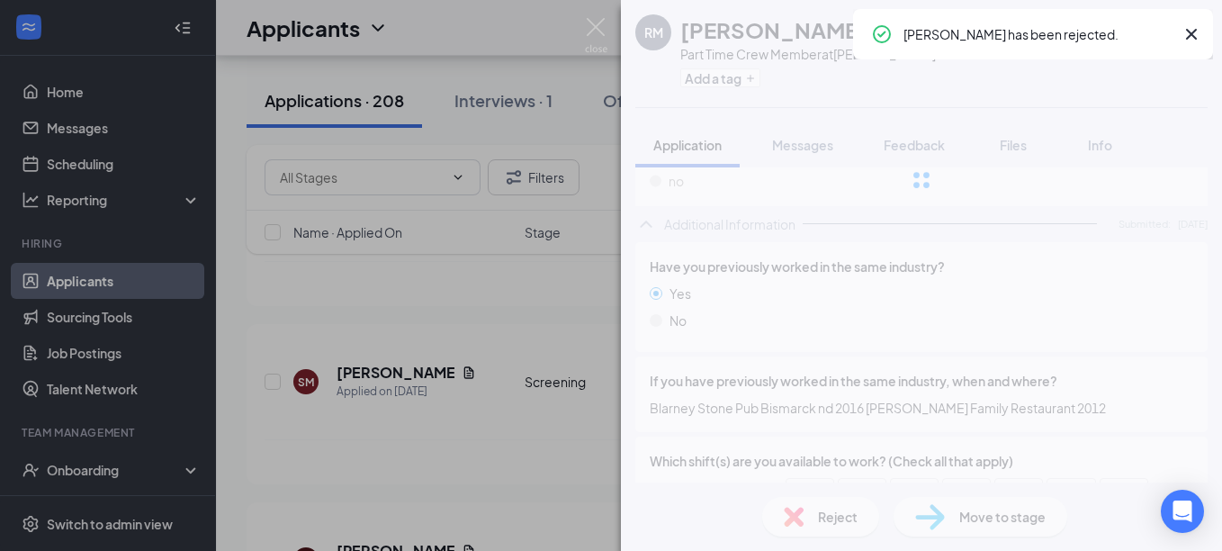
click at [1188, 35] on div at bounding box center [921, 180] width 601 height 360
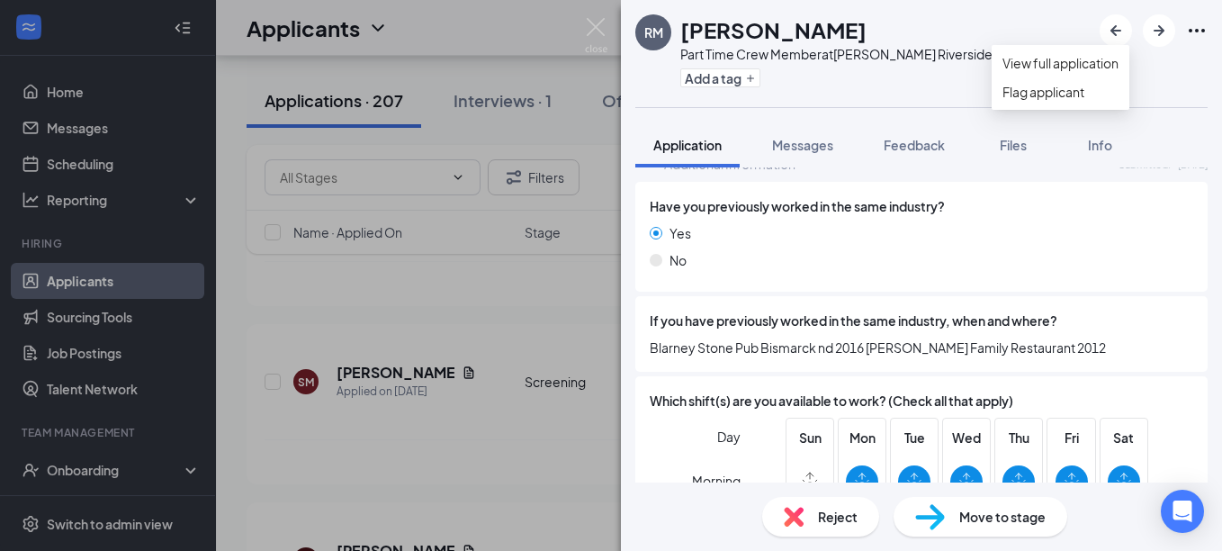
scroll to position [803, 0]
click at [947, 95] on div "RM [PERSON_NAME] Part Time Crew Member at [GEOGRAPHIC_DATA] Riverside Add a tag" at bounding box center [921, 53] width 601 height 107
click at [1122, 20] on icon "ArrowLeftNew" at bounding box center [1116, 31] width 22 height 22
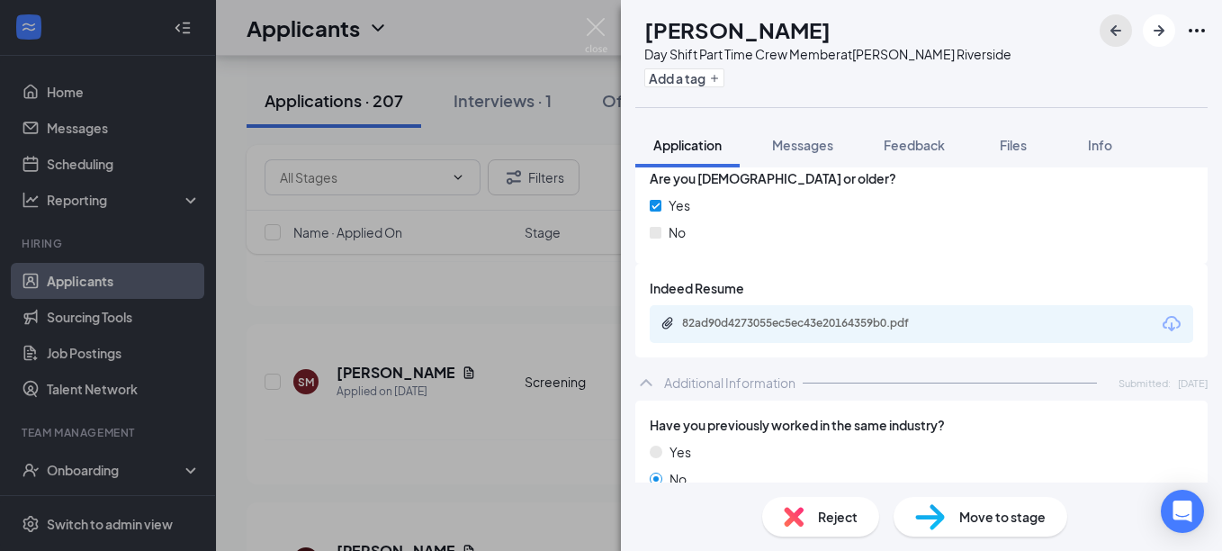
scroll to position [892, 0]
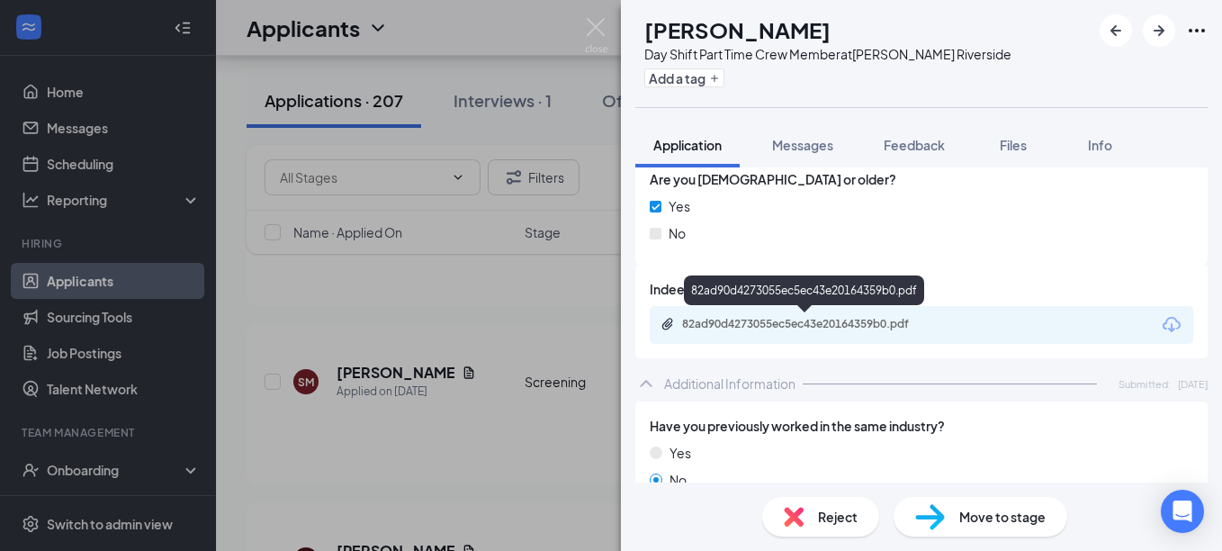
click at [773, 326] on div "82ad90d4273055ec5ec43e20164359b0.pdf" at bounding box center [808, 324] width 252 height 14
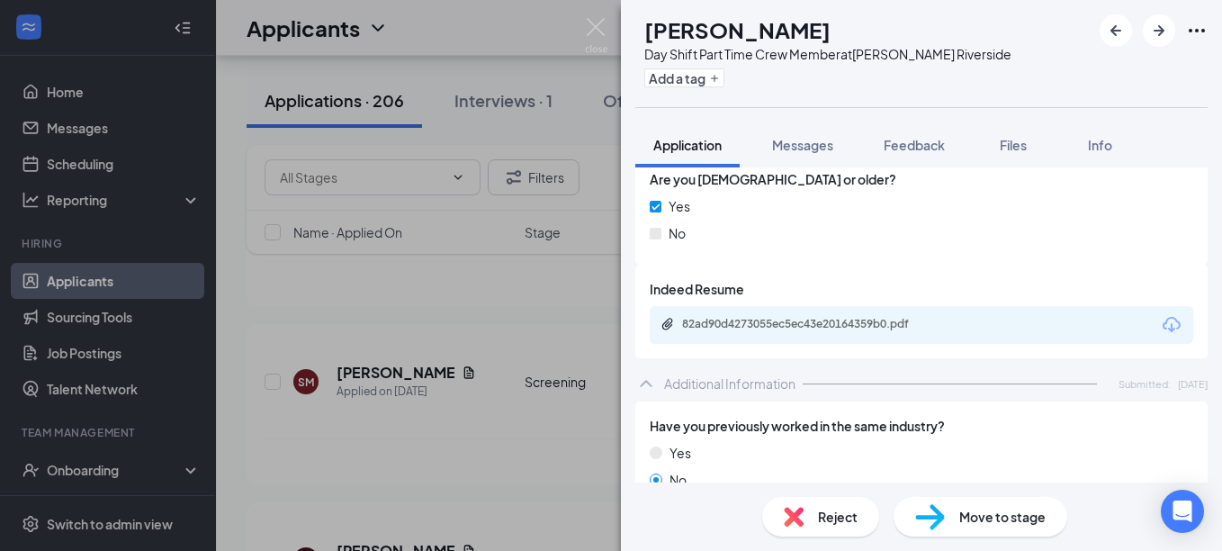
scroll to position [1317, 0]
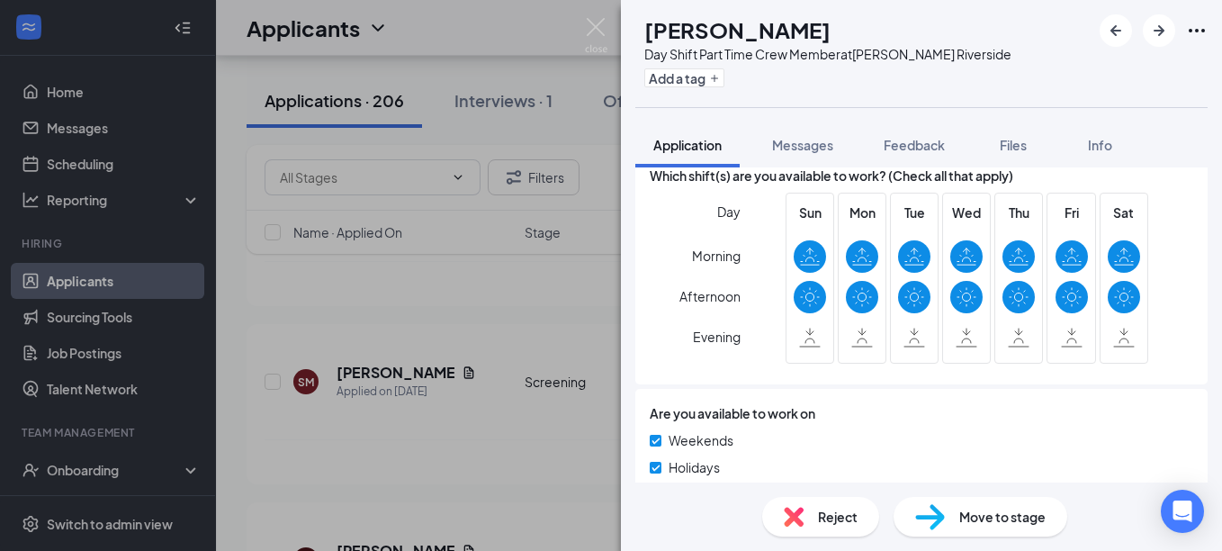
click at [829, 516] on span "Reject" at bounding box center [838, 517] width 40 height 20
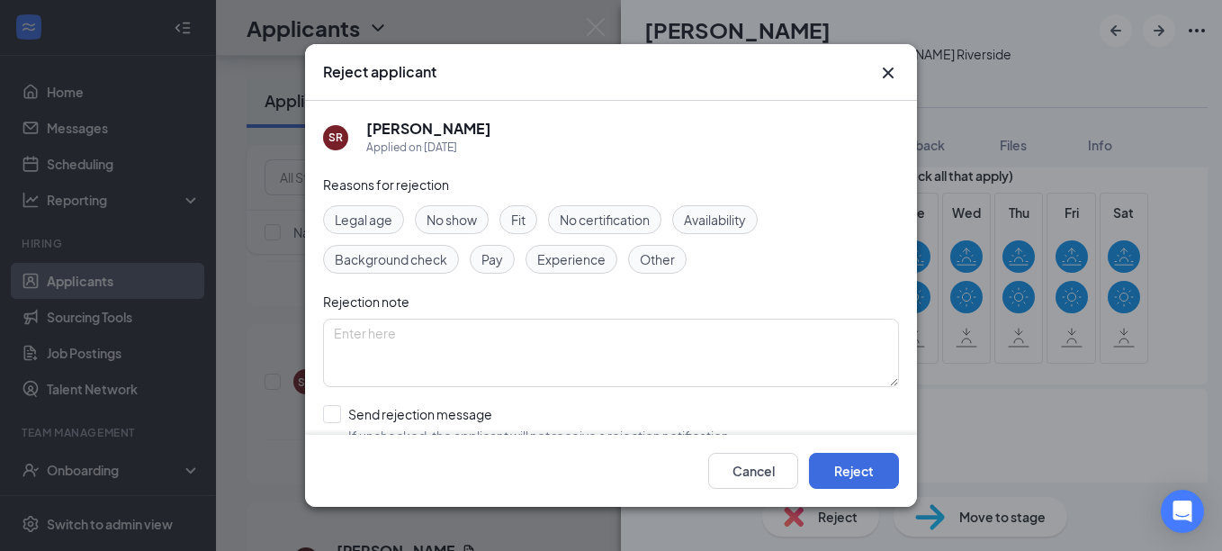
click at [571, 245] on div "Experience" at bounding box center [572, 259] width 92 height 29
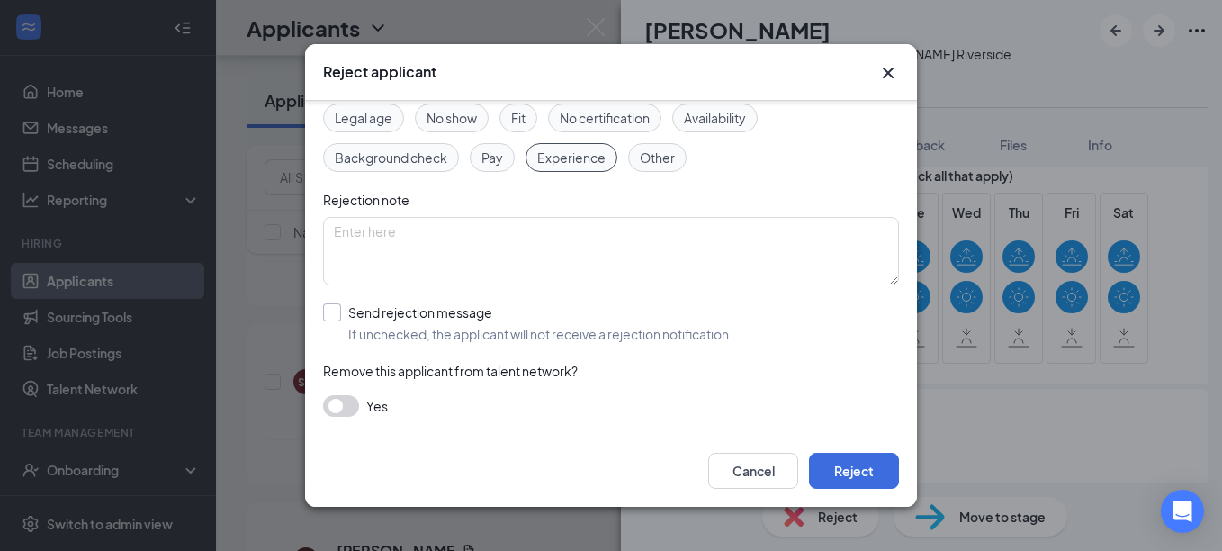
click at [333, 315] on input "Send rejection message If unchecked, the applicant will not receive a rejection…" at bounding box center [528, 323] width 410 height 40
checkbox input "true"
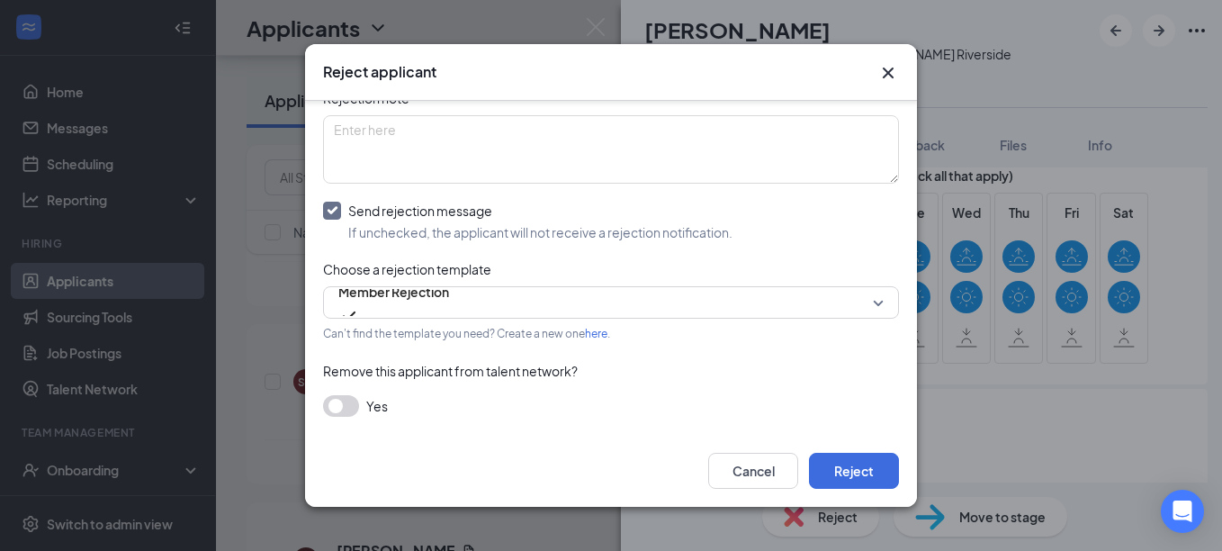
click at [343, 406] on button "button" at bounding box center [341, 406] width 36 height 22
click at [874, 483] on button "Reject" at bounding box center [854, 471] width 90 height 36
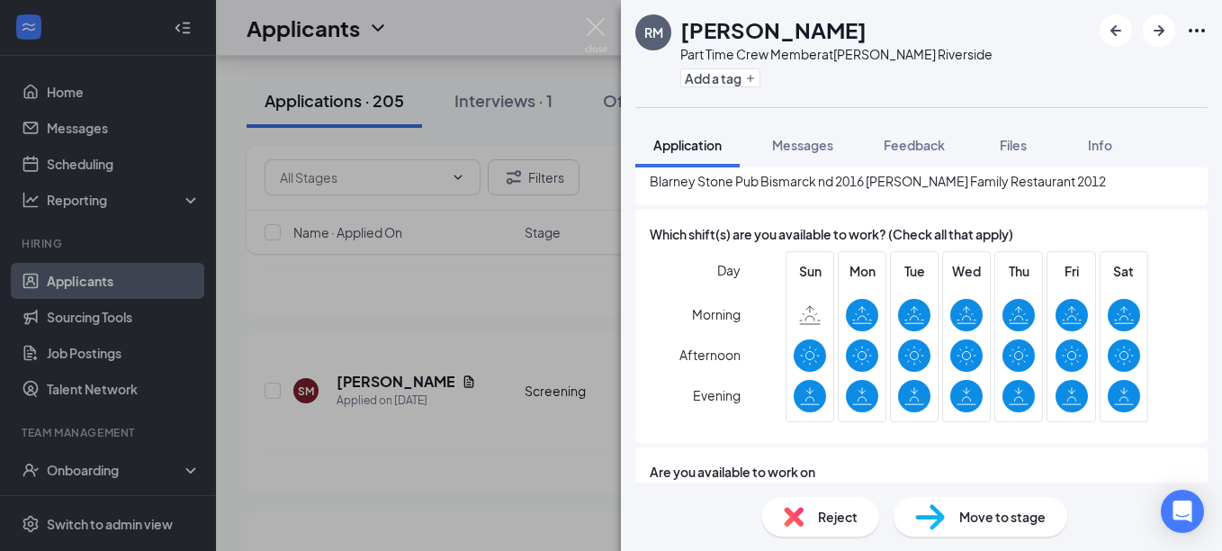
scroll to position [967, 0]
